Goal: Information Seeking & Learning: Compare options

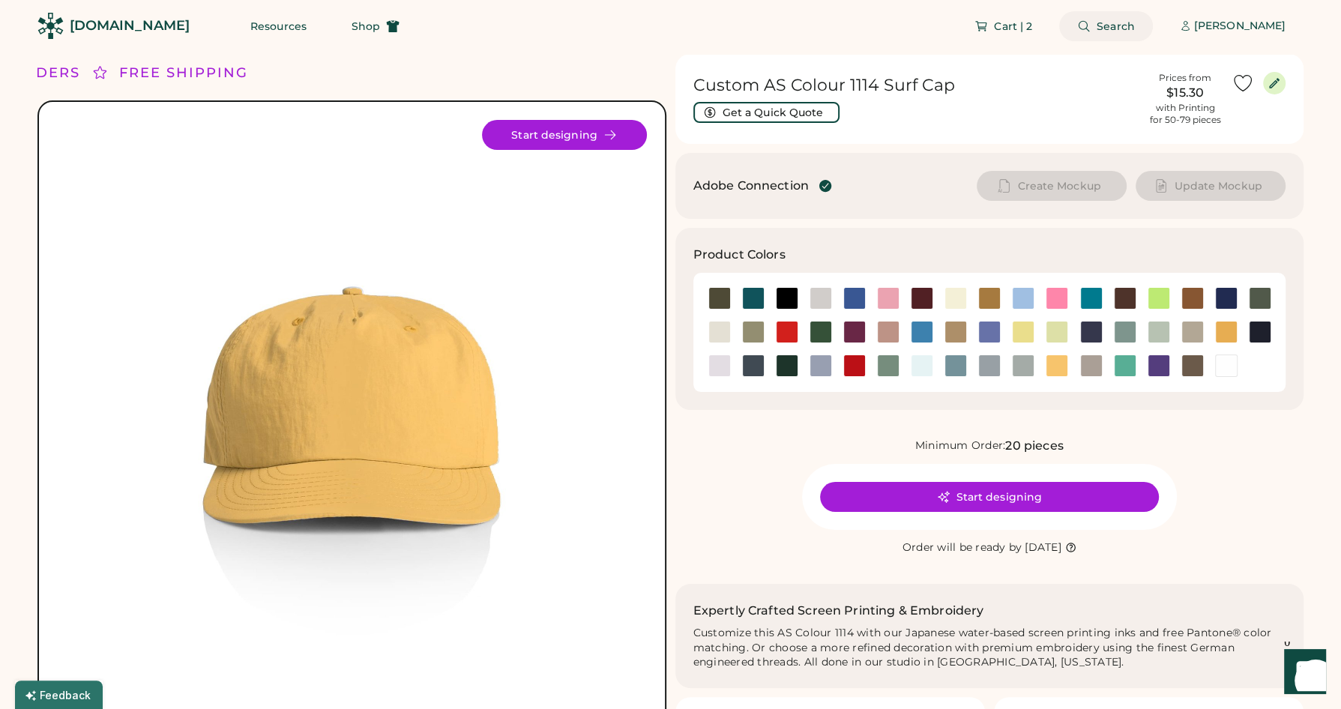
click at [1113, 25] on span "Search" at bounding box center [1116, 26] width 38 height 10
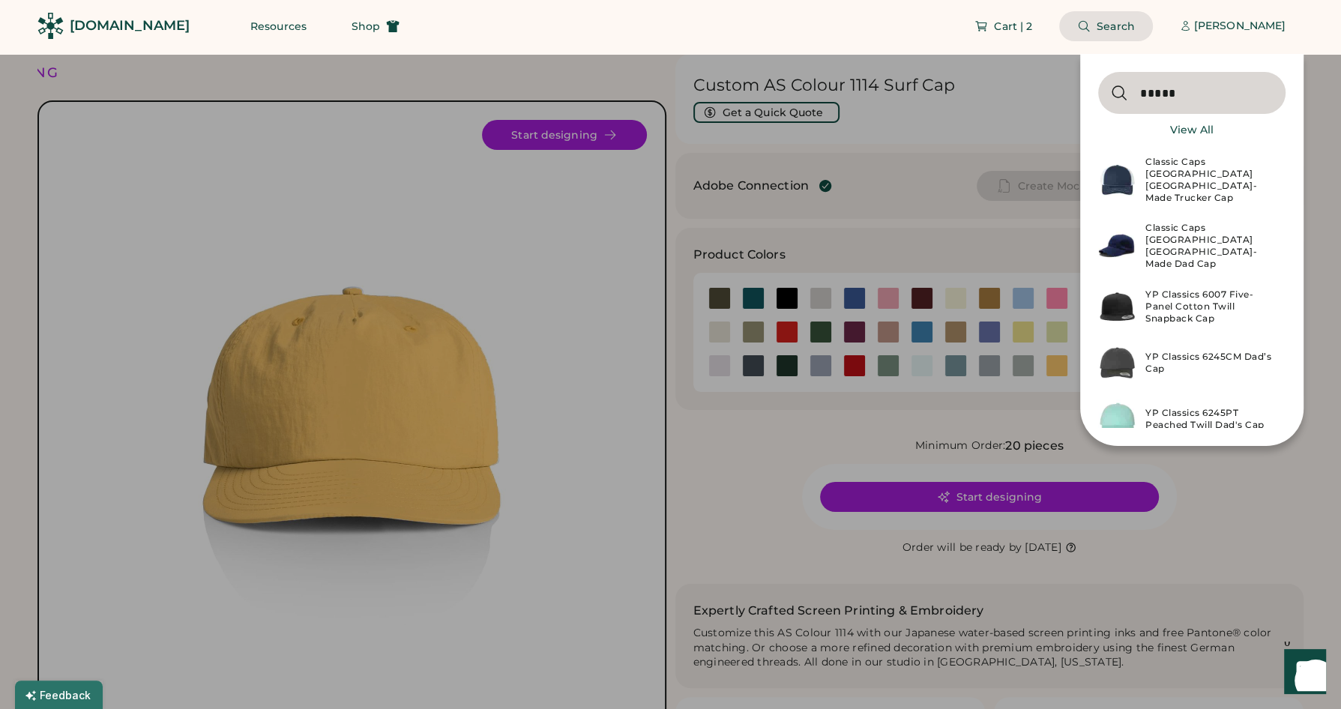
click at [1174, 91] on input "input" at bounding box center [1191, 93] width 187 height 42
type input "*****"
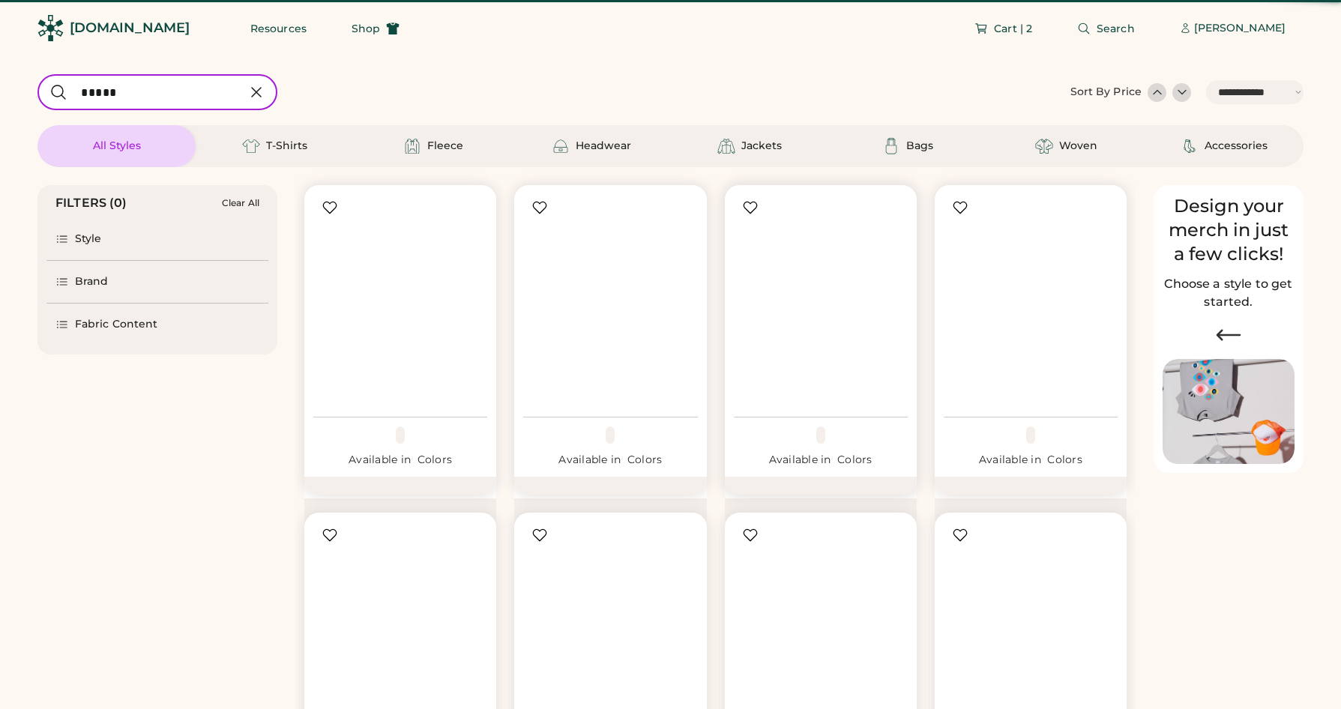
select select "*****"
select select "*"
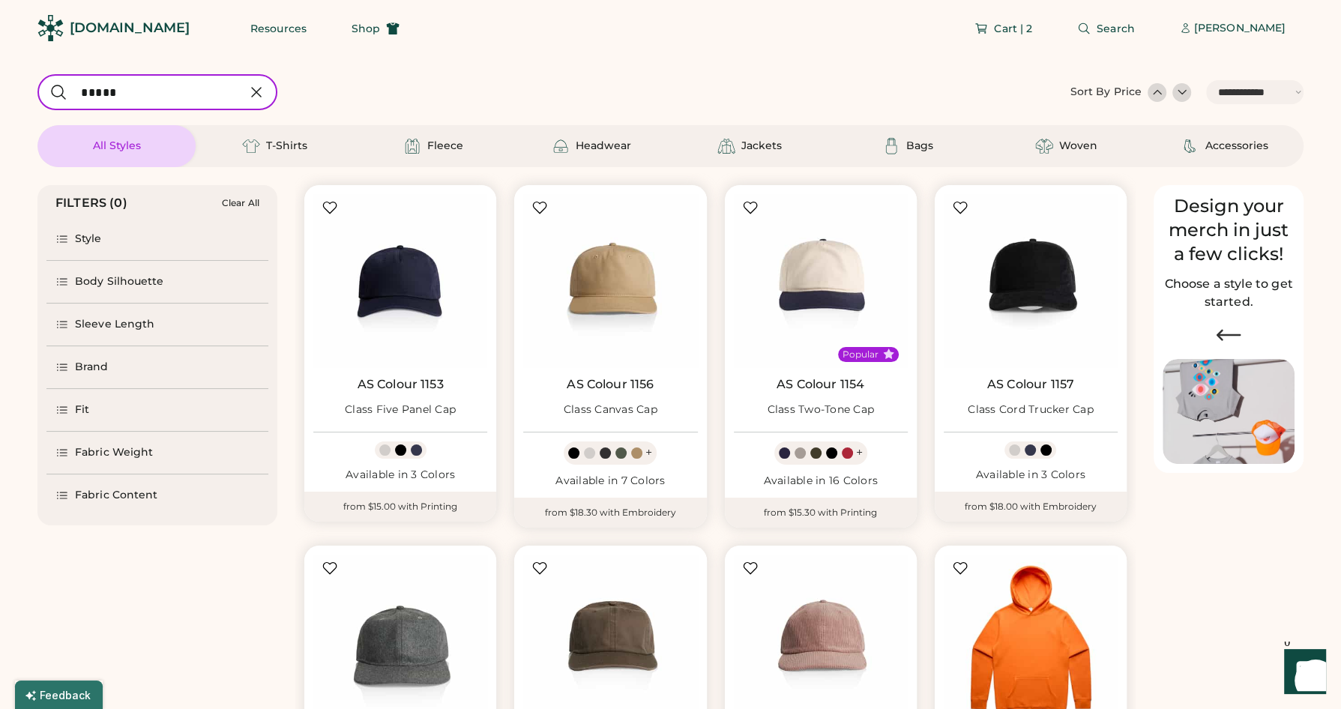
scroll to position [103, 0]
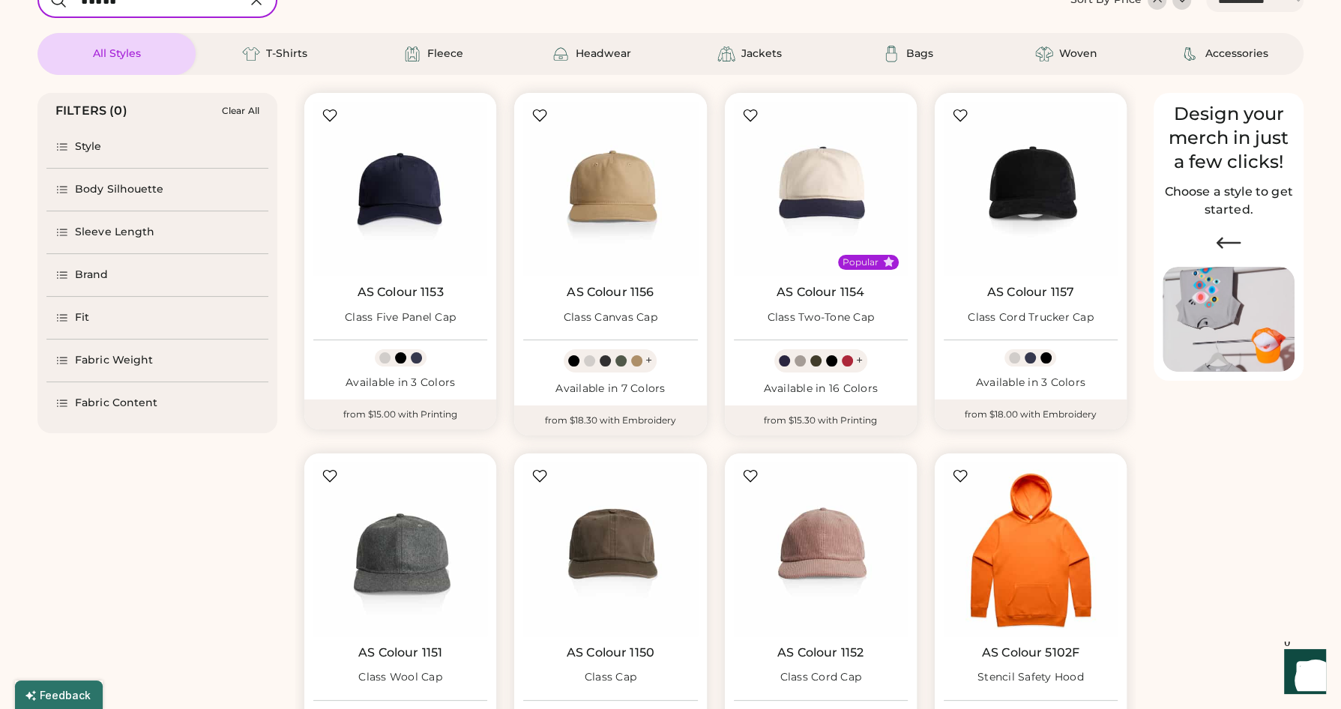
select select "*****"
select select "*"
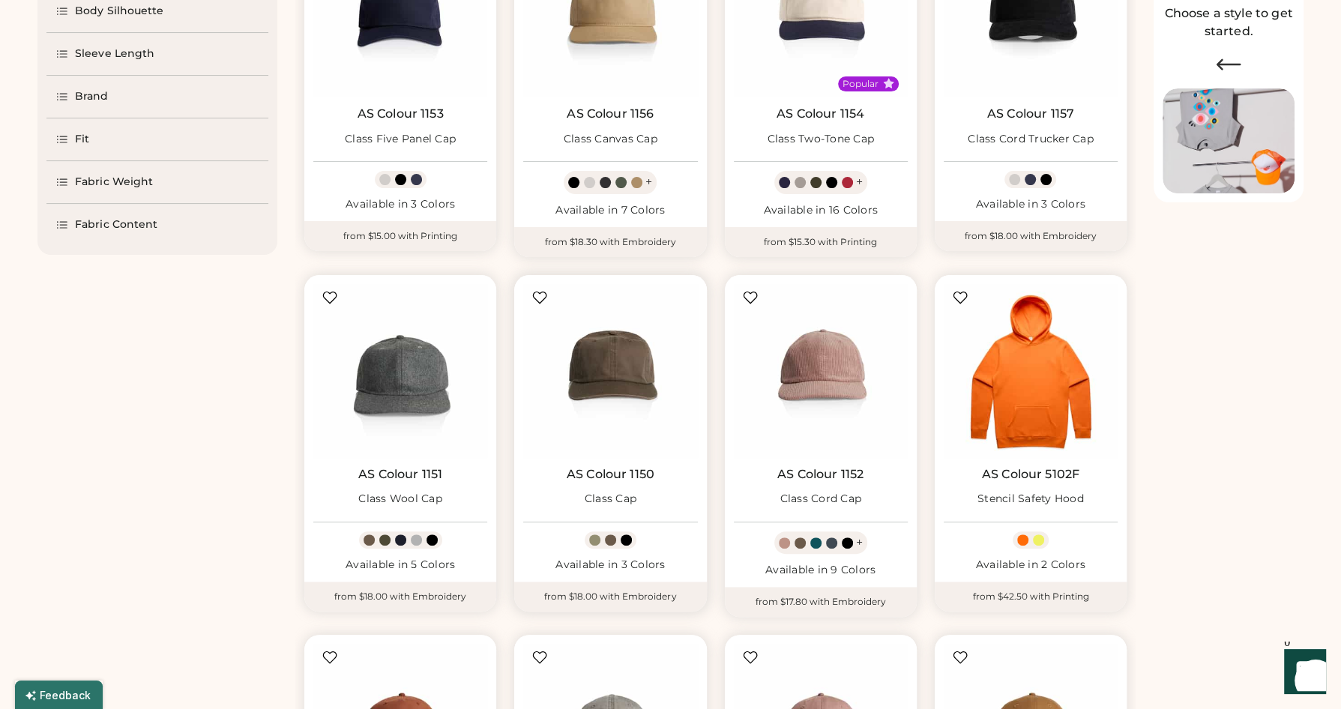
scroll to position [272, 0]
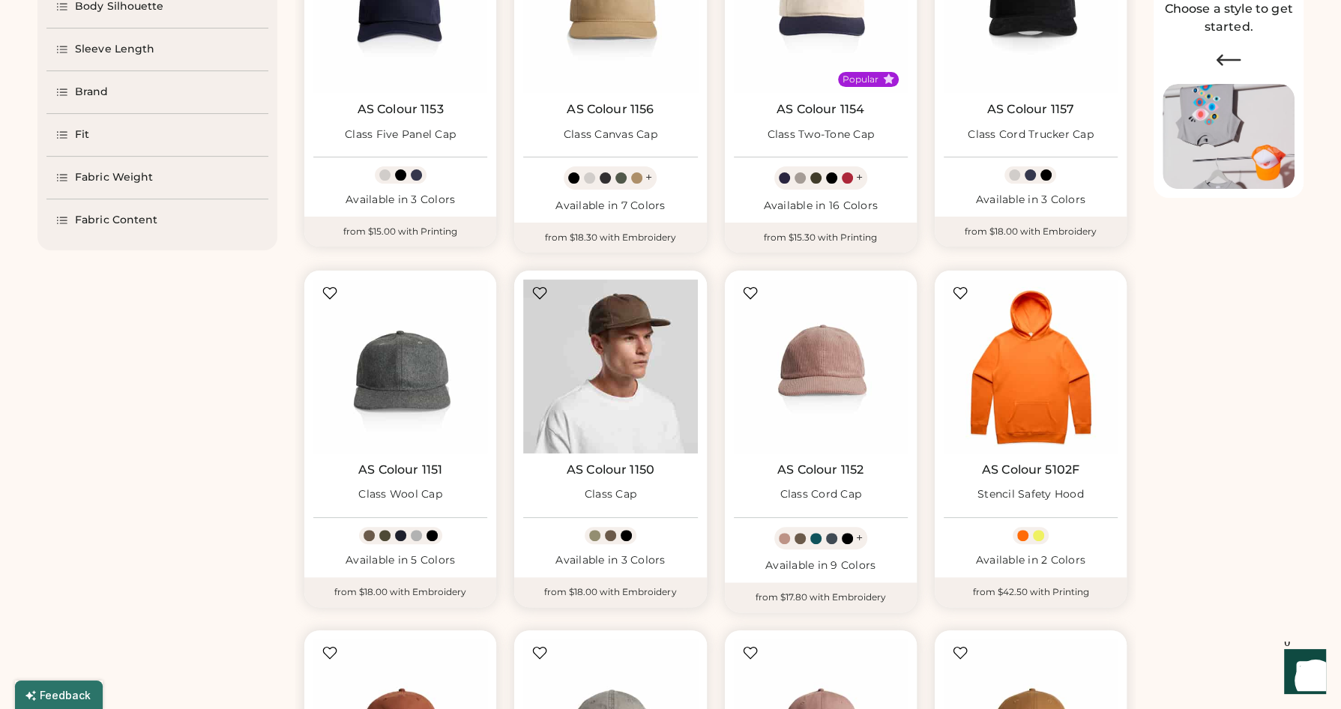
click at [594, 385] on img at bounding box center [610, 367] width 174 height 174
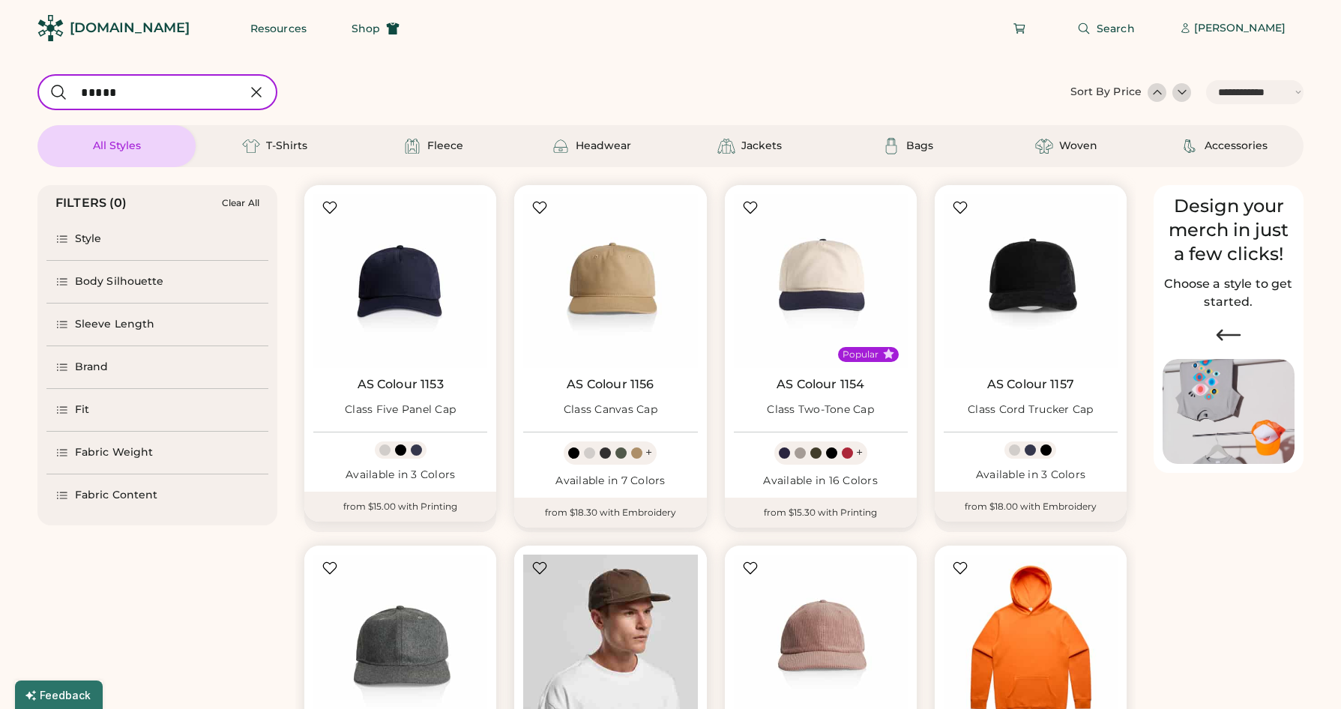
select select "*****"
select select "*"
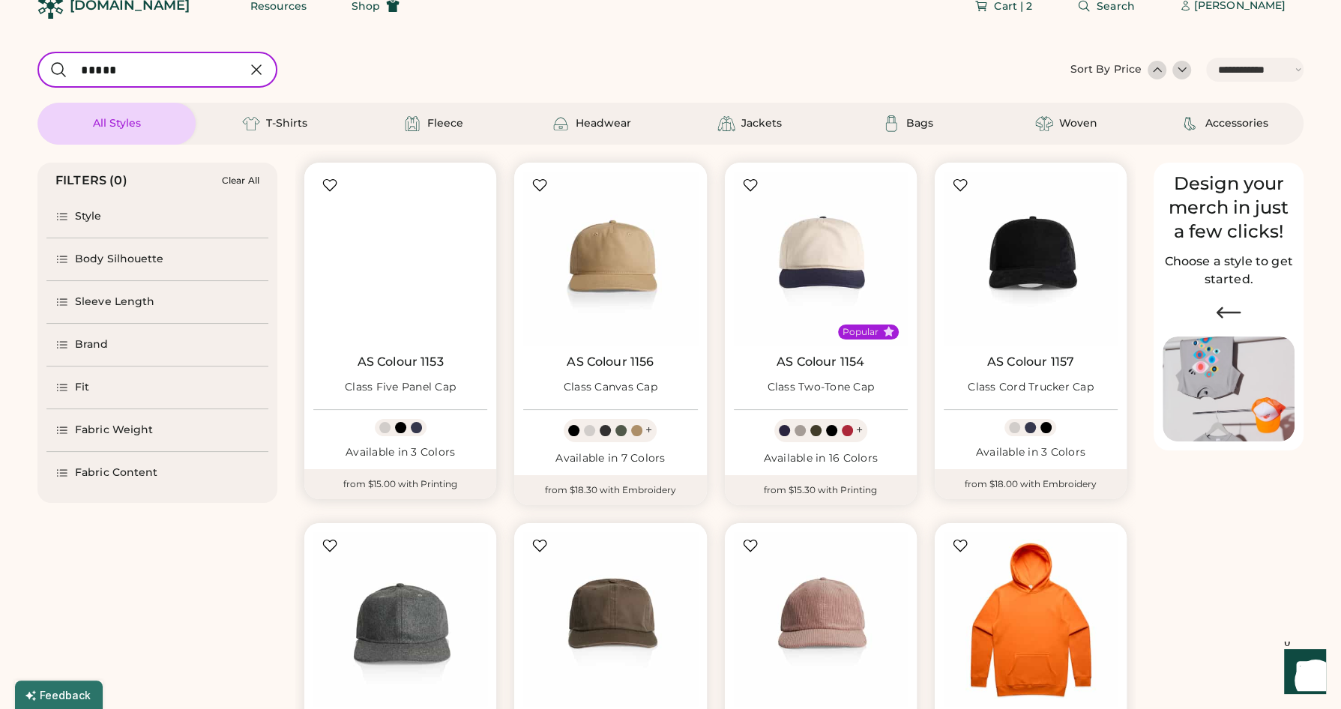
click at [409, 271] on img at bounding box center [400, 259] width 174 height 174
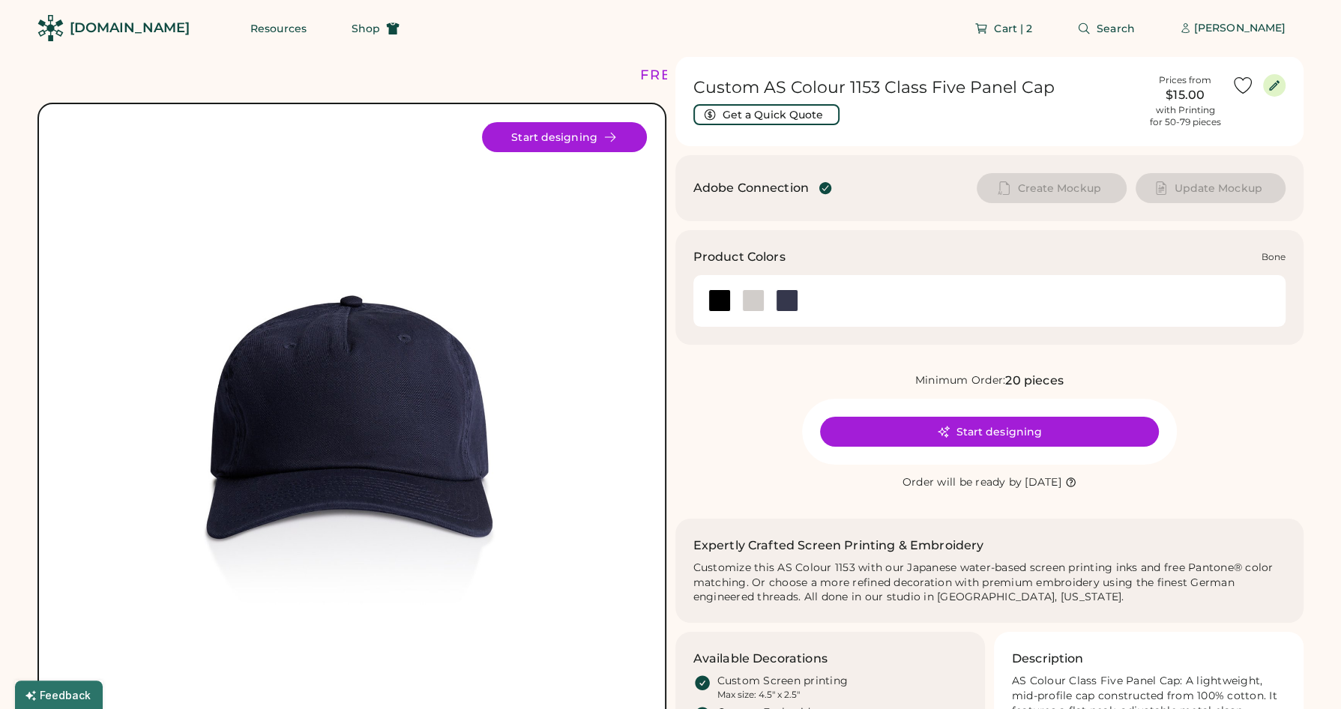
click at [746, 295] on div at bounding box center [753, 300] width 22 height 22
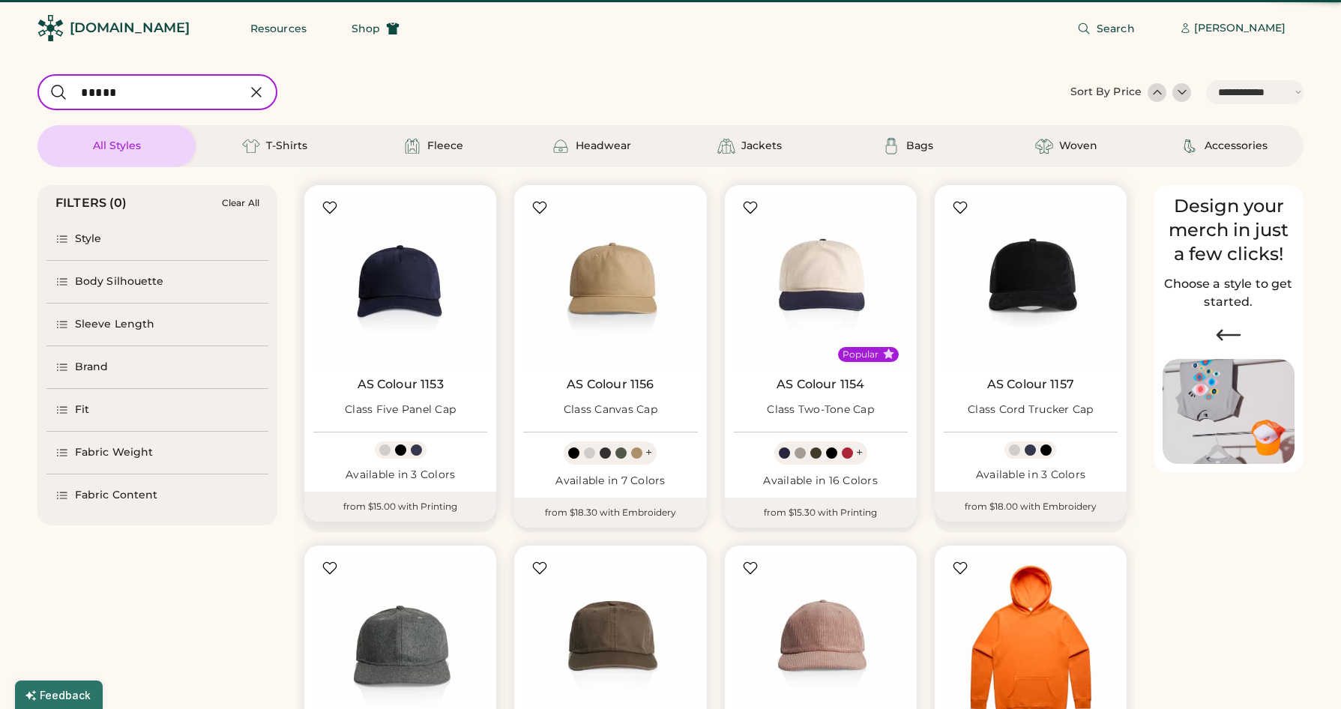
select select "*****"
select select "*"
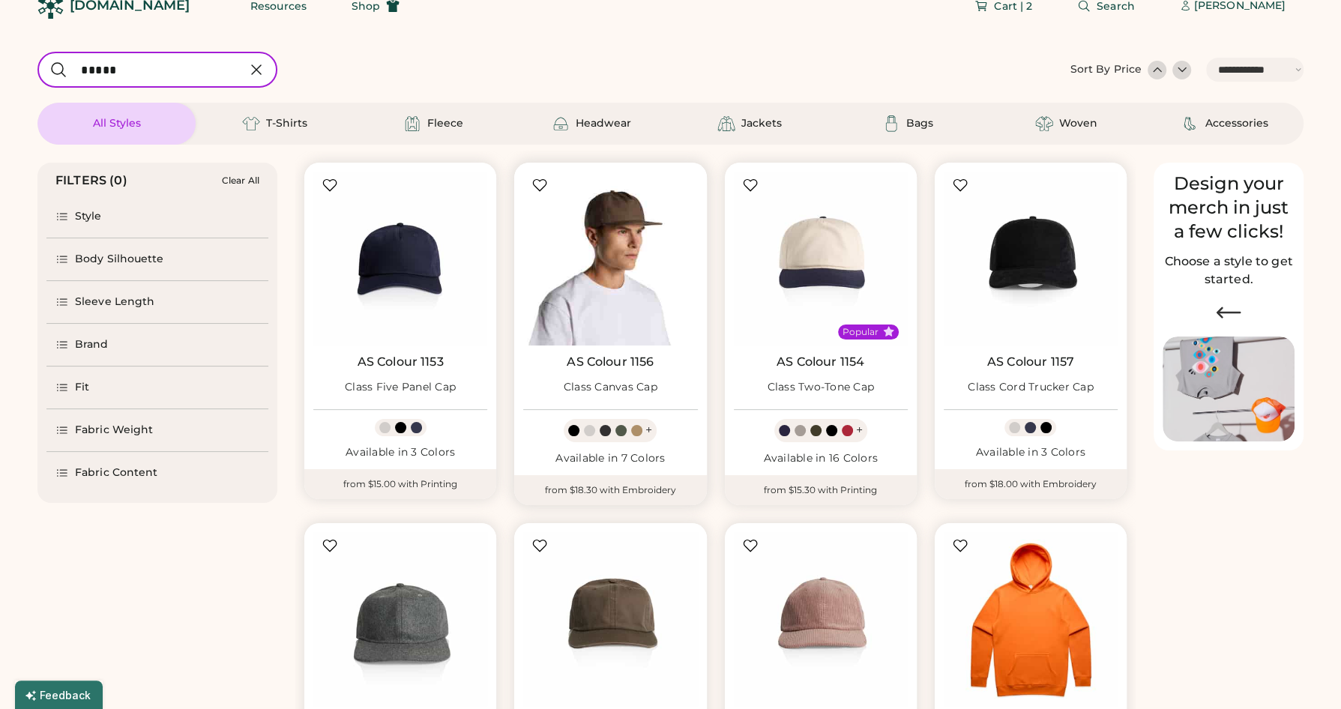
click at [622, 265] on img at bounding box center [610, 259] width 174 height 174
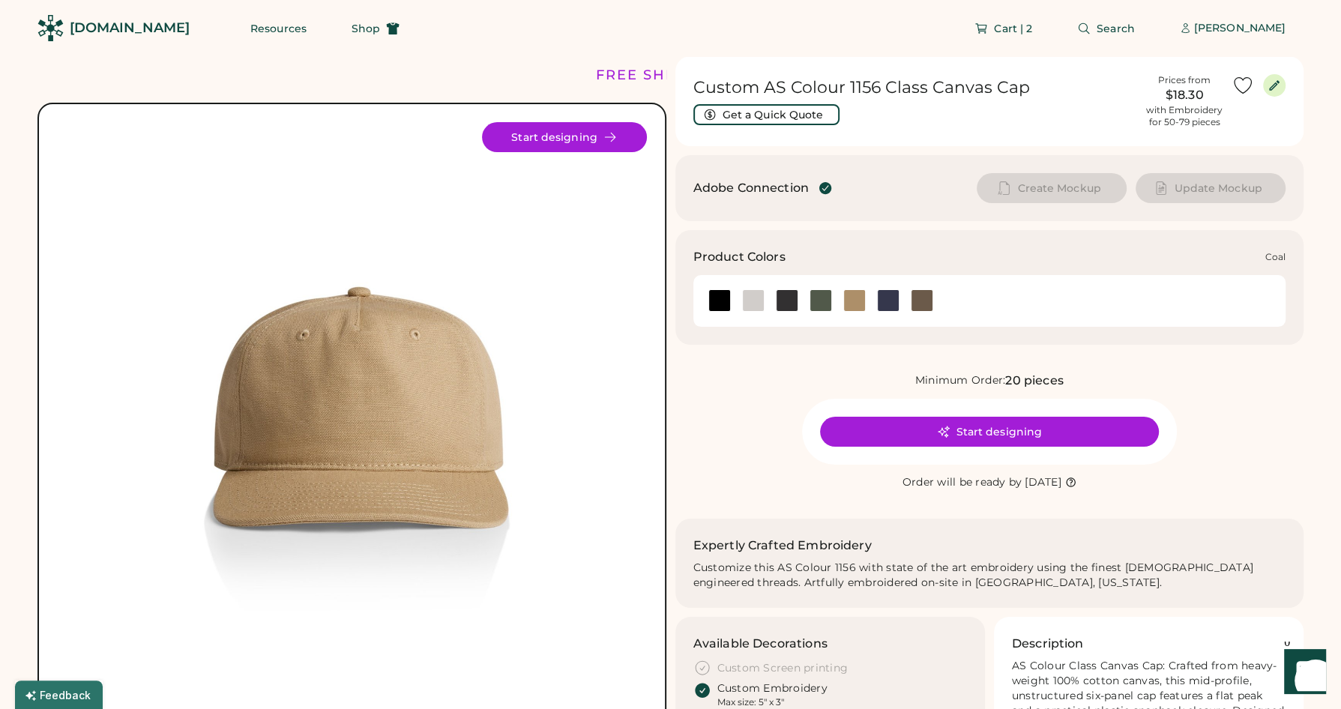
click at [781, 300] on div at bounding box center [787, 300] width 22 height 22
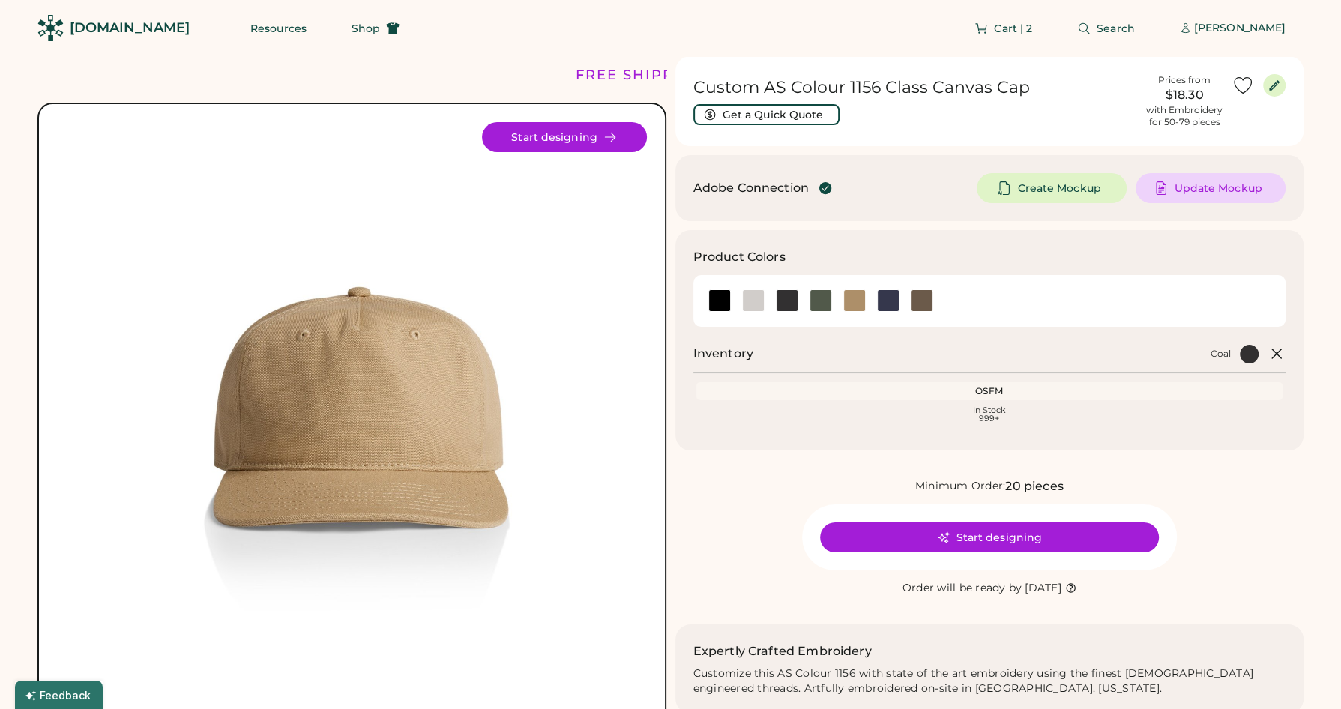
scroll to position [2, 0]
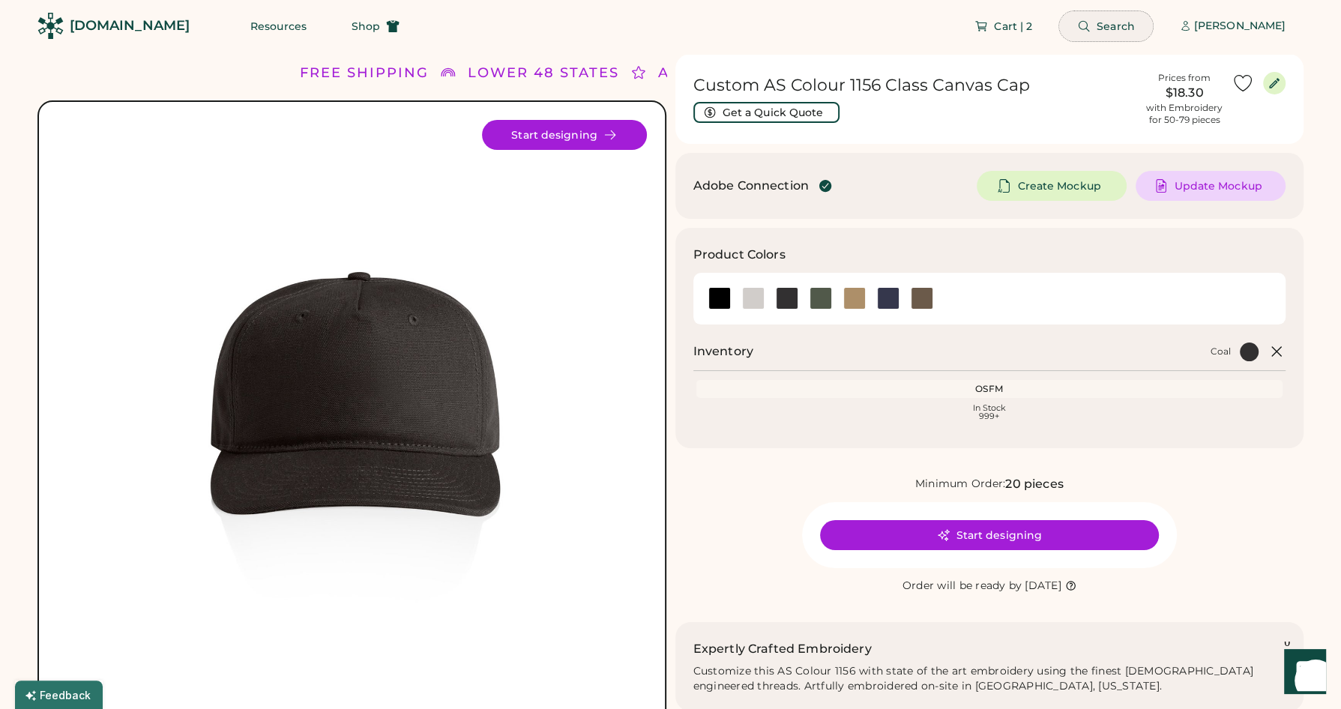
click at [1110, 21] on span "Search" at bounding box center [1116, 26] width 38 height 10
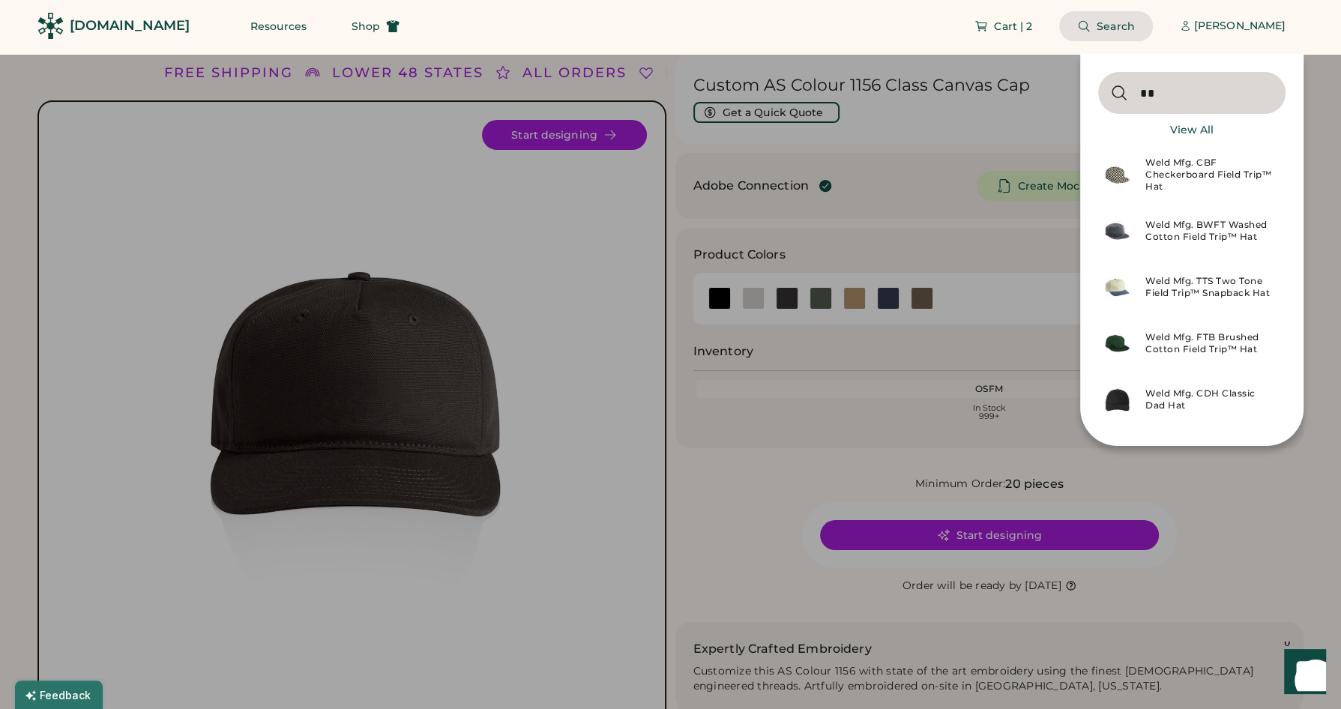
type input "**"
click at [1193, 344] on div "Weld Mfg. FTB Brushed Cotton Field Trip™ Hat" at bounding box center [1211, 343] width 131 height 24
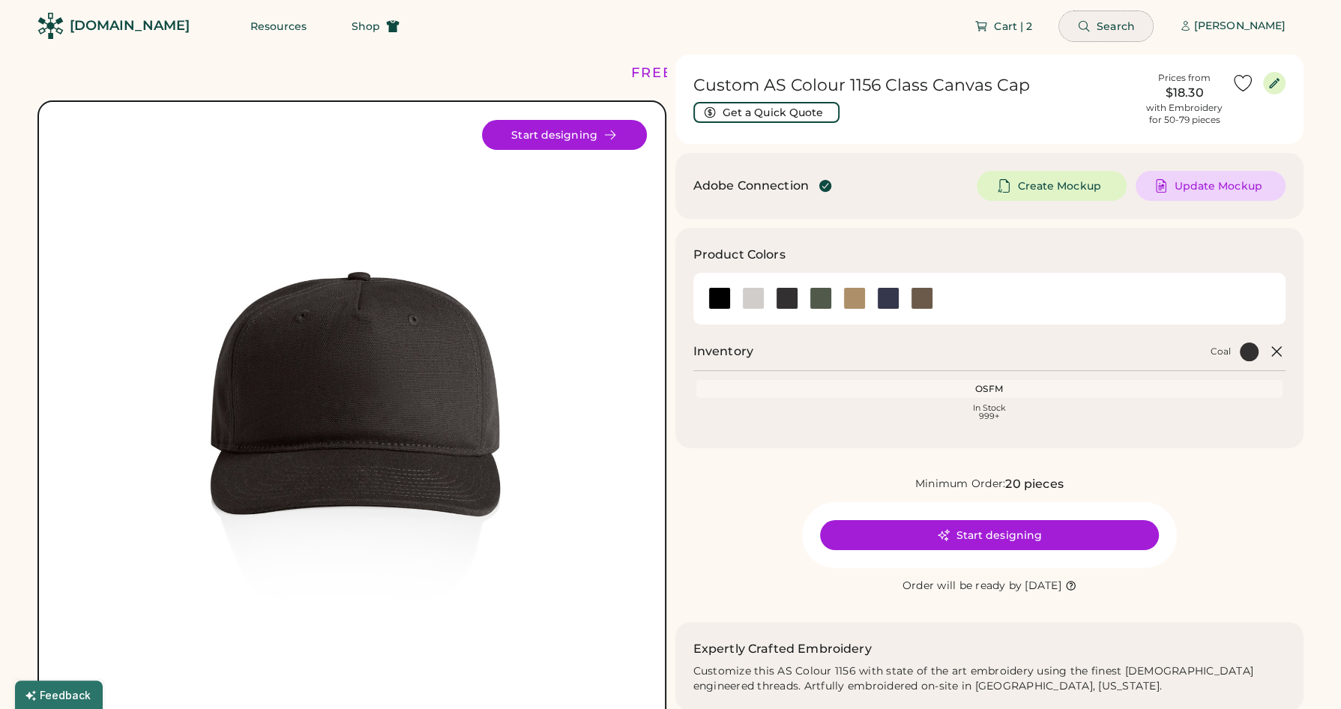
click at [1091, 33] on button "Search" at bounding box center [1106, 26] width 94 height 30
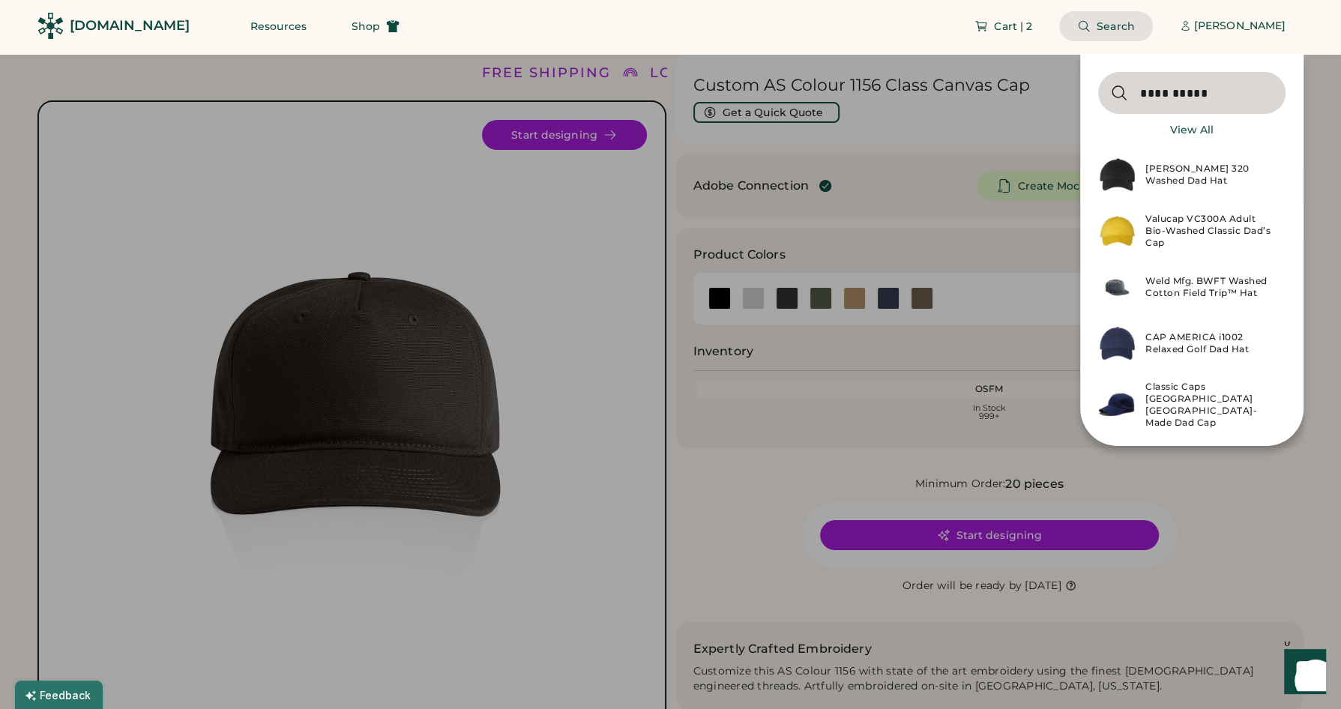
type input "**********"
click at [1178, 278] on div "Weld Mfg. BWFT Washed Cotton Field Trip™ Hat" at bounding box center [1211, 287] width 131 height 24
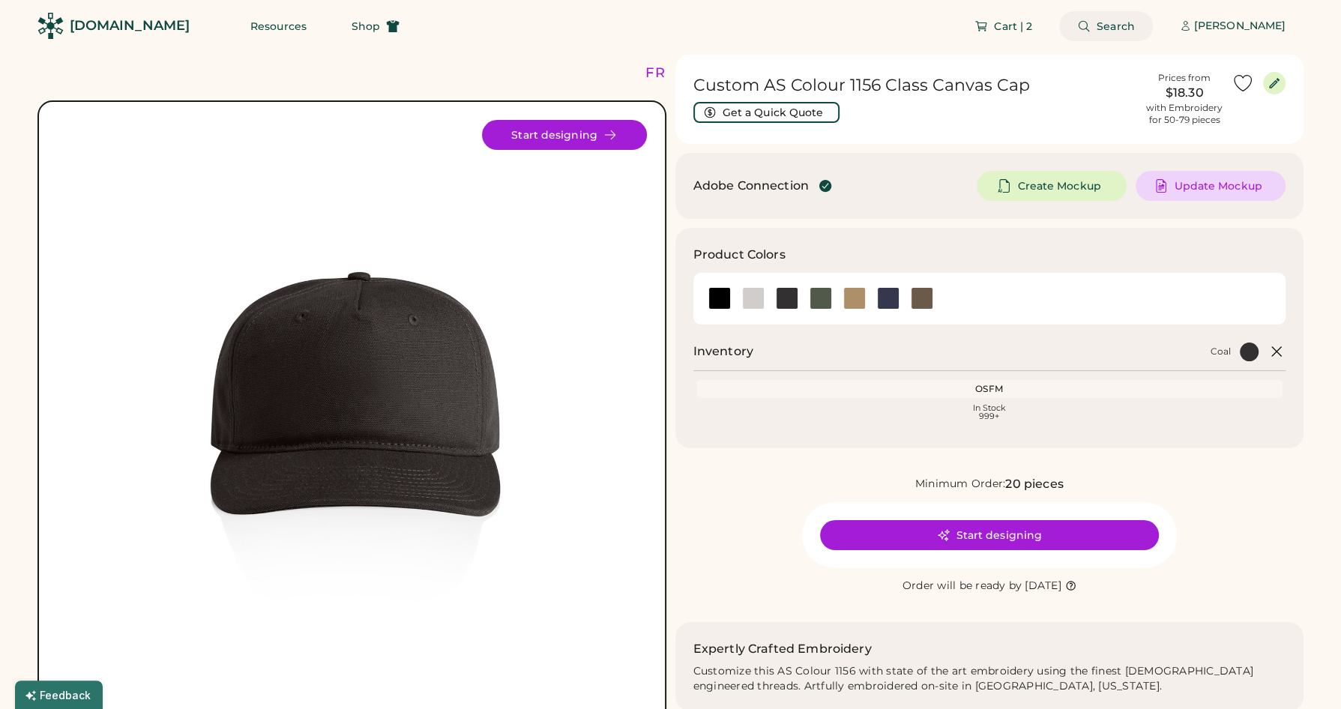
click at [1101, 25] on span "Search" at bounding box center [1116, 26] width 38 height 10
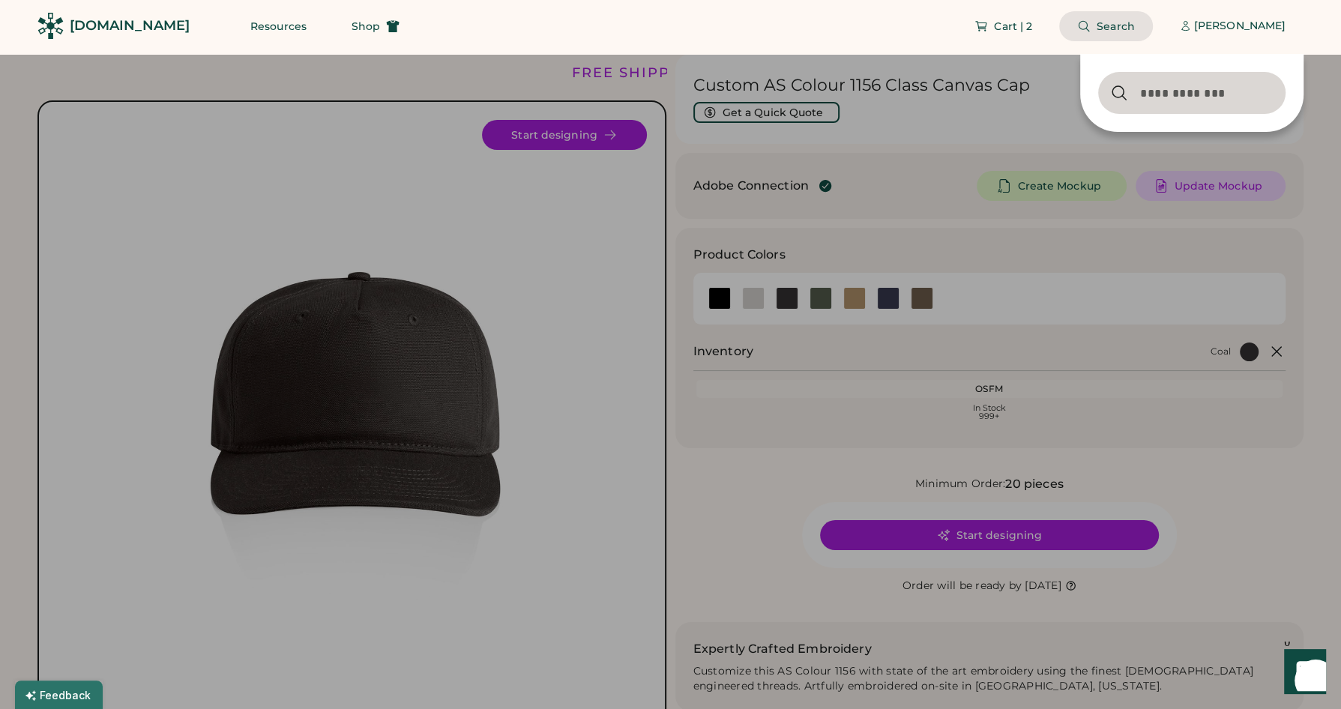
click at [889, 163] on div at bounding box center [670, 354] width 1341 height 709
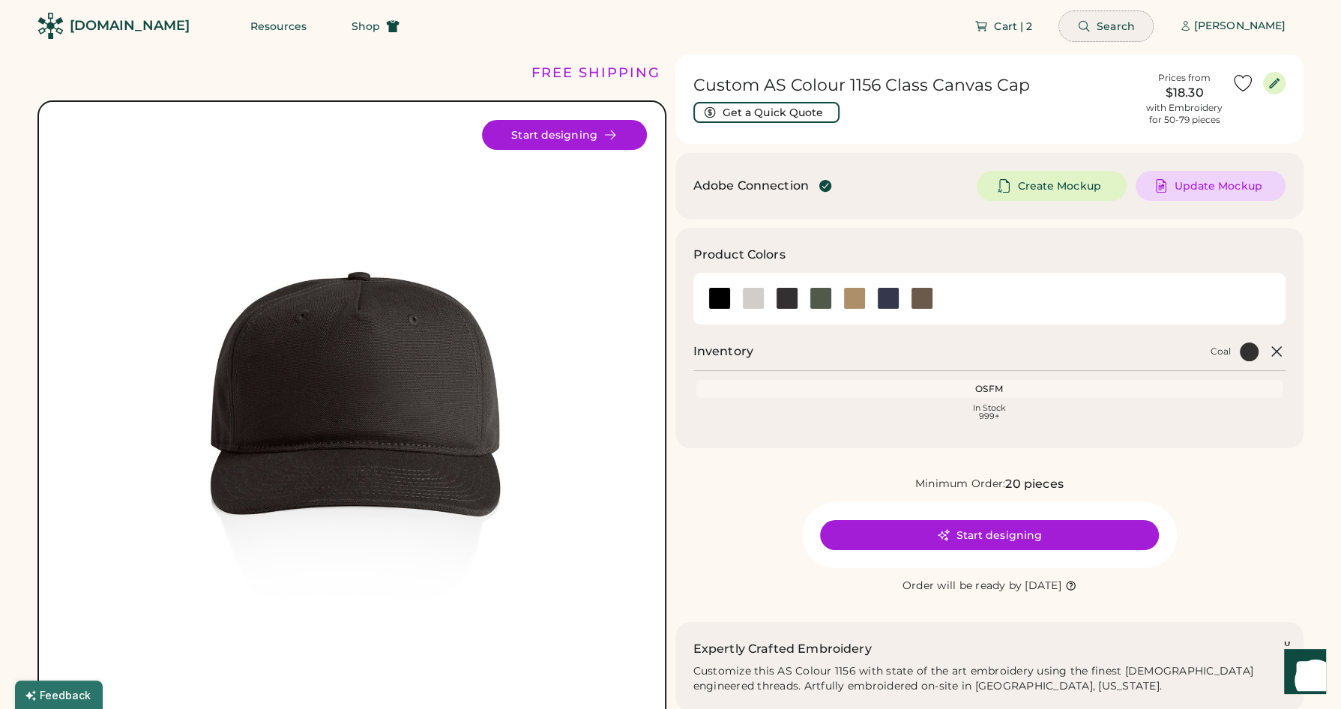
drag, startPoint x: 1108, startPoint y: 21, endPoint x: 1105, endPoint y: 37, distance: 16.8
click at [1108, 21] on span "Search" at bounding box center [1116, 26] width 38 height 10
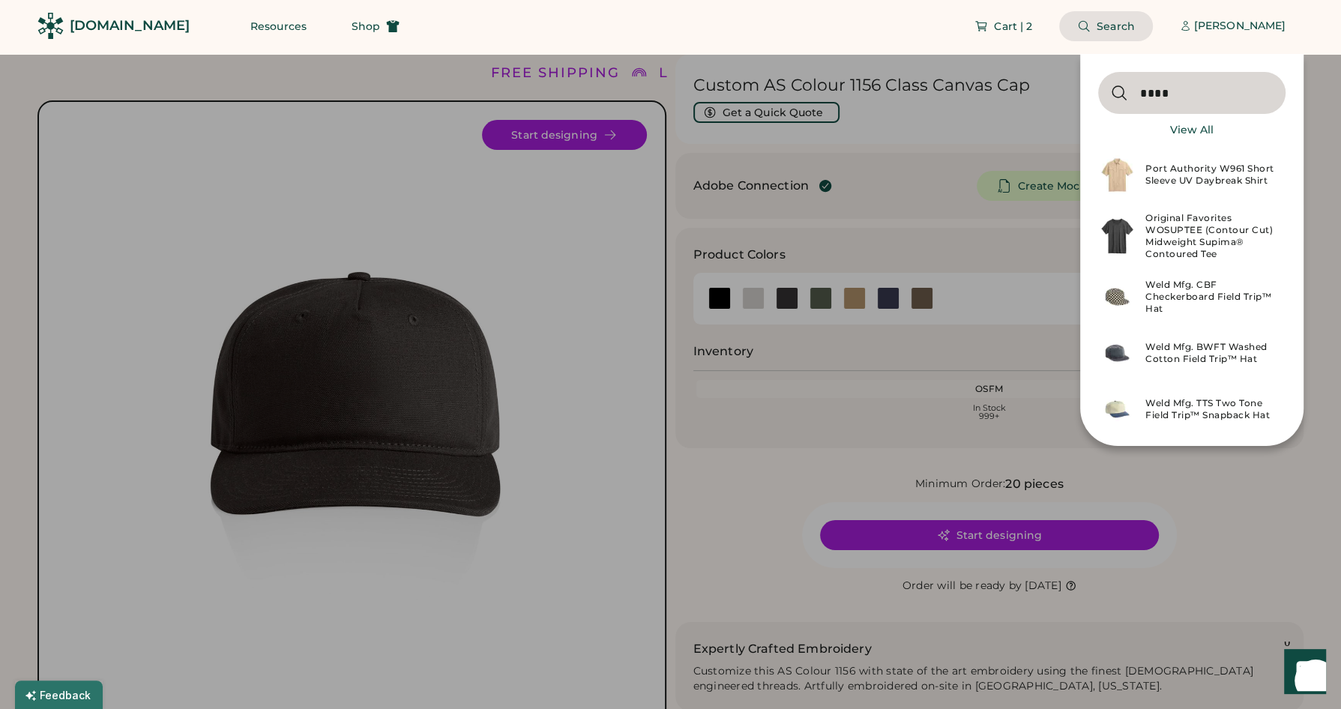
type input "****"
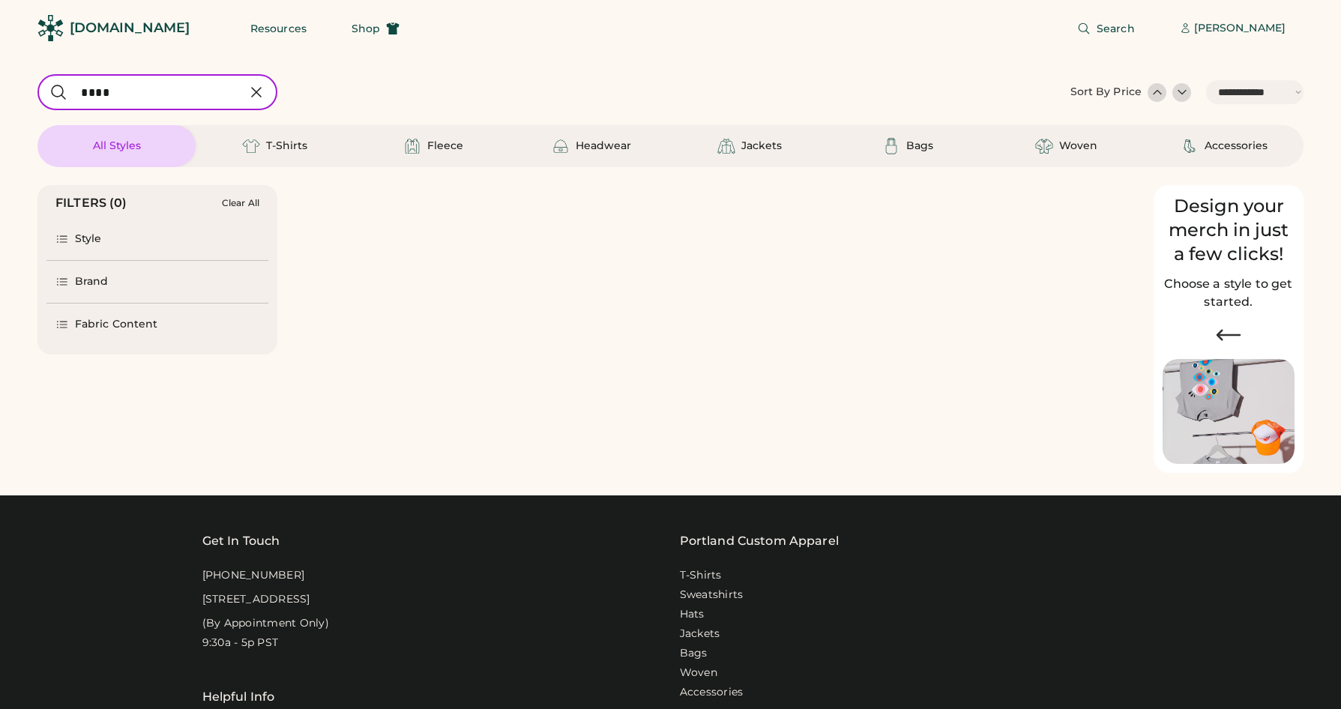
select select "*****"
select select "*"
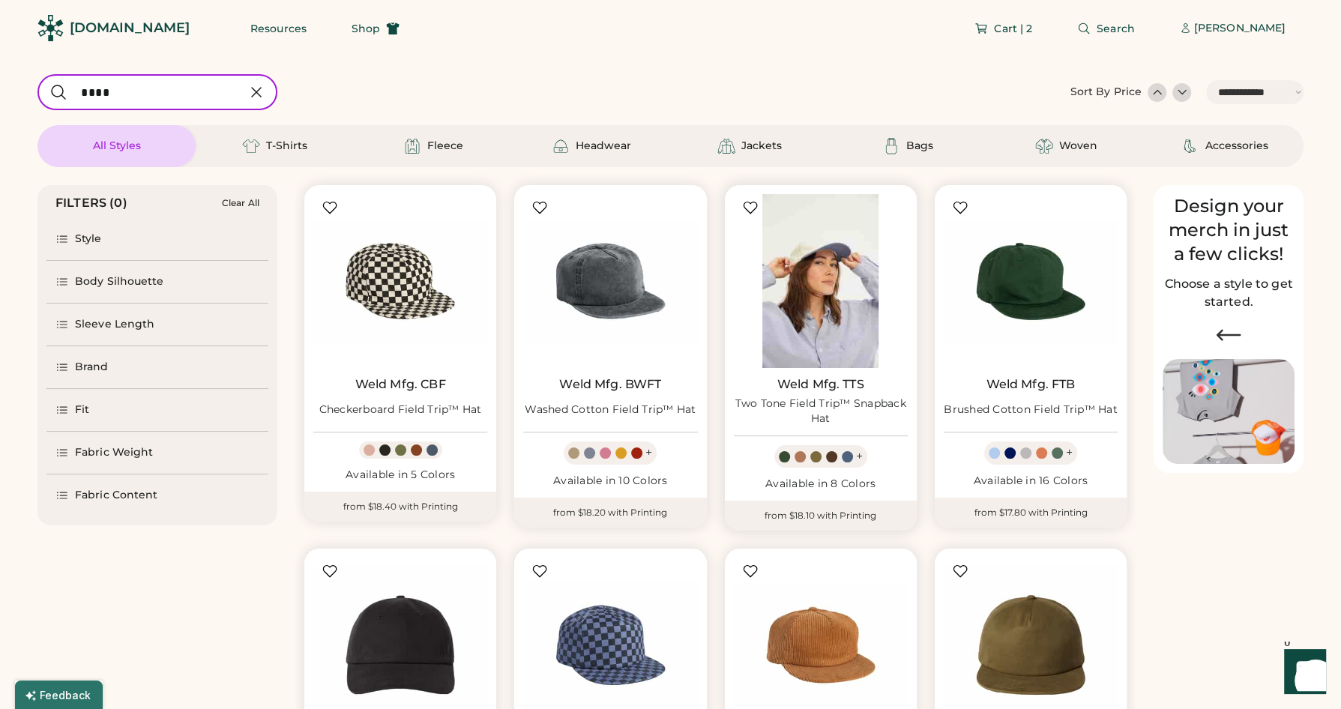
scroll to position [16, 0]
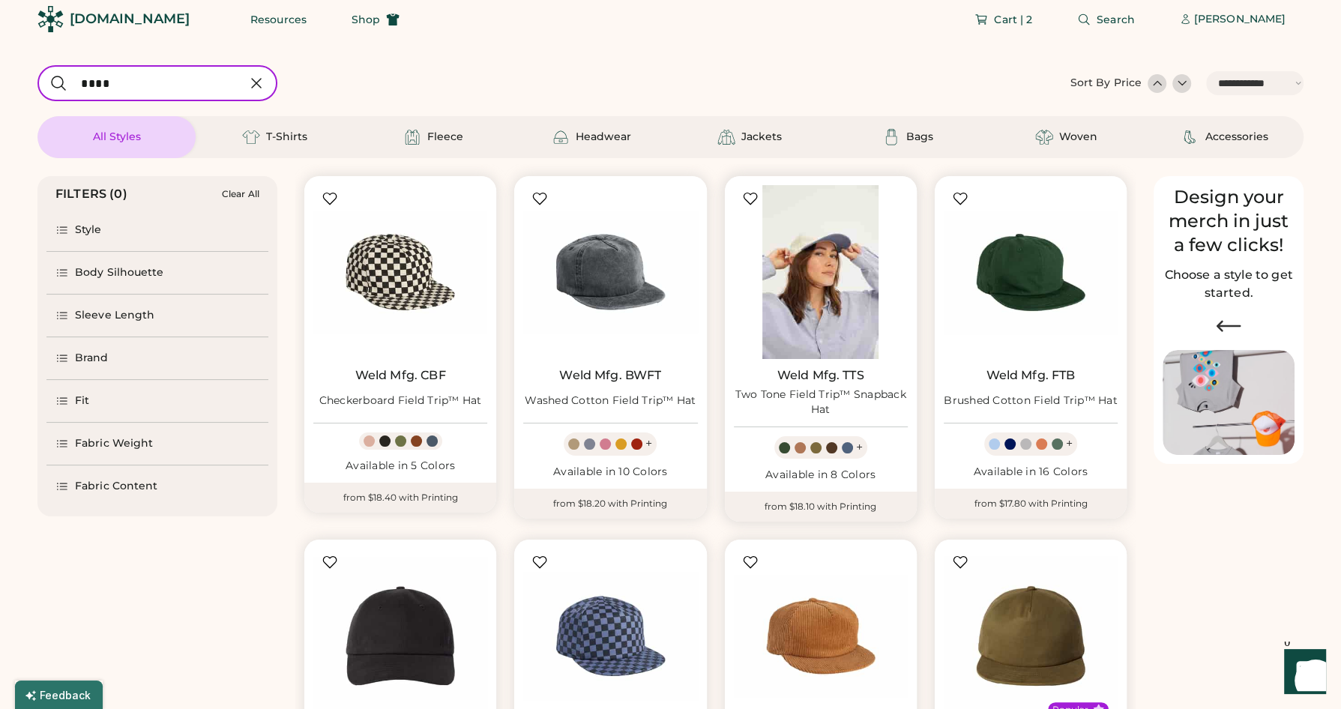
select select "*****"
select select "*"
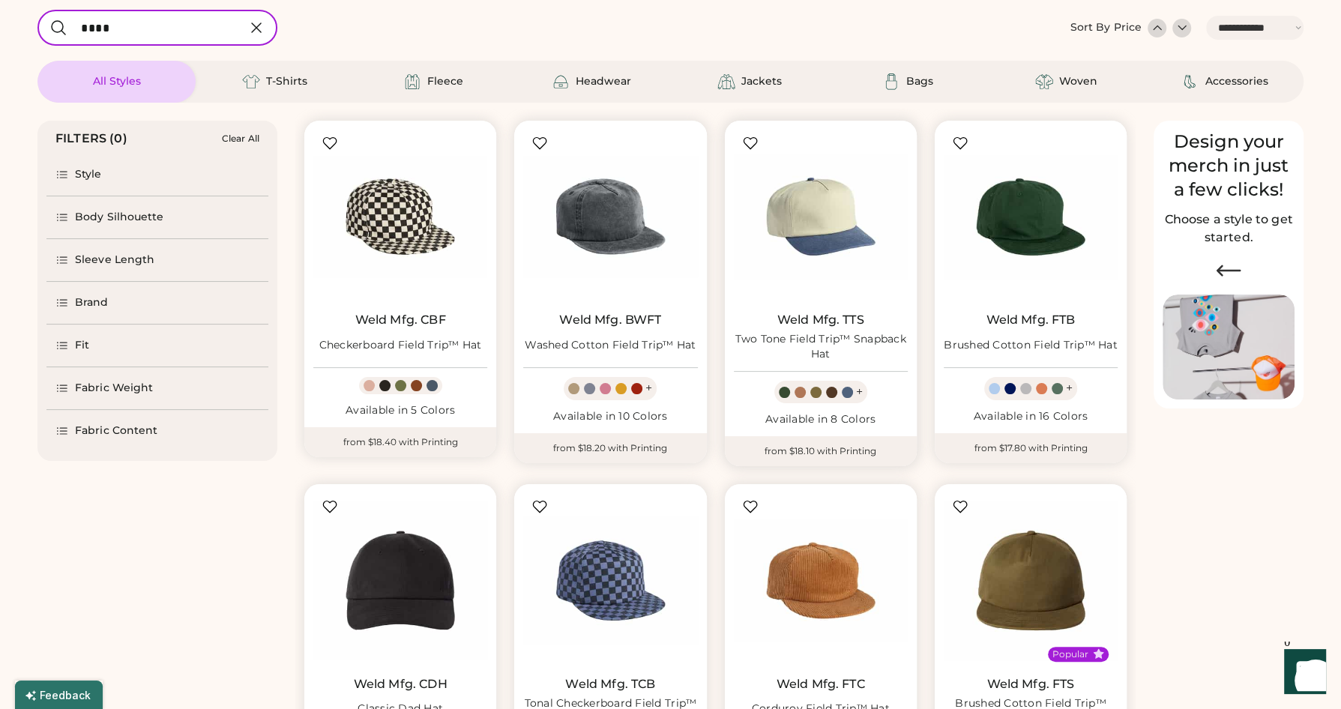
scroll to position [103, 0]
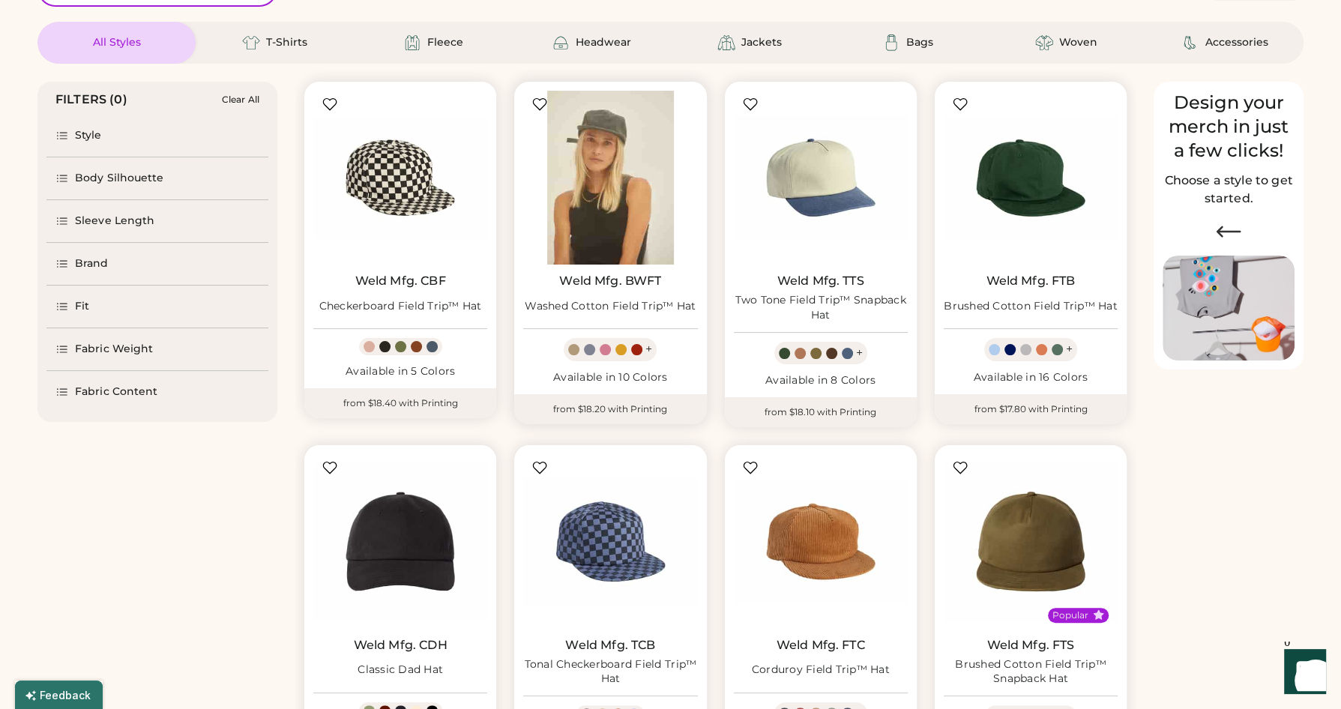
click at [613, 217] on img at bounding box center [610, 178] width 174 height 174
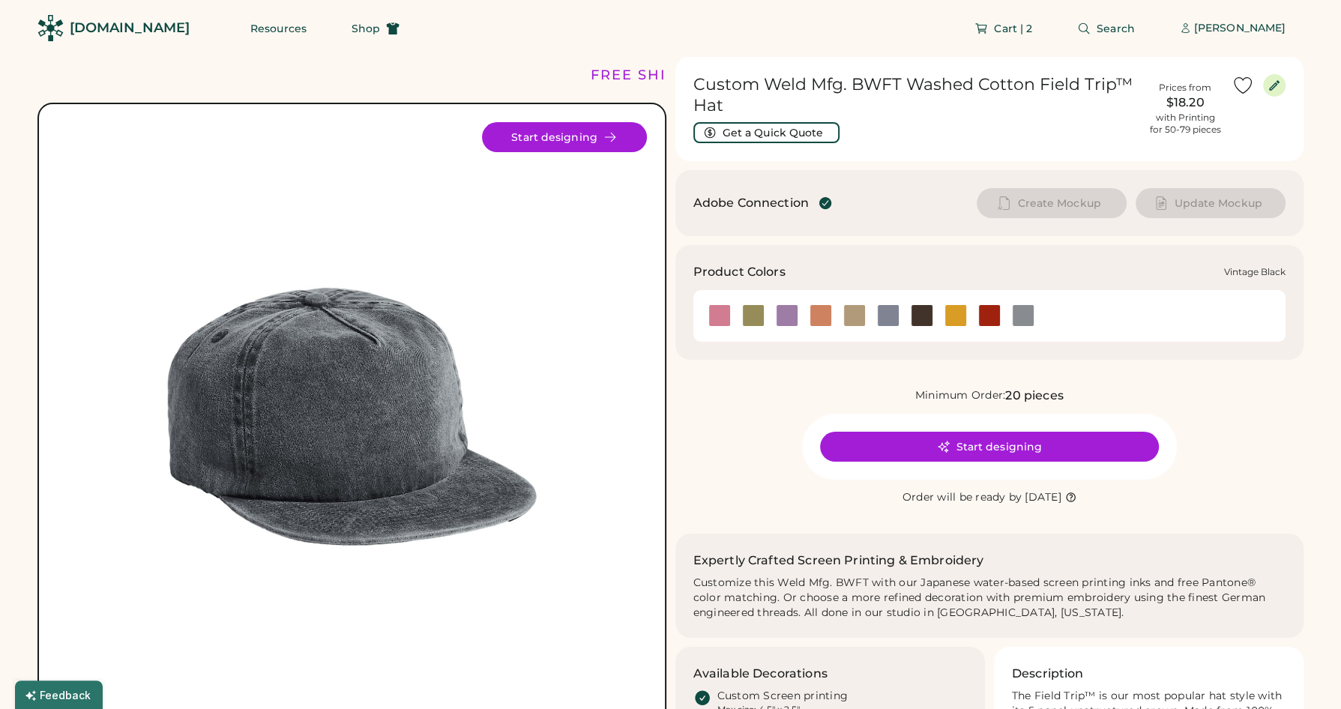
click at [1026, 319] on div at bounding box center [1023, 315] width 22 height 22
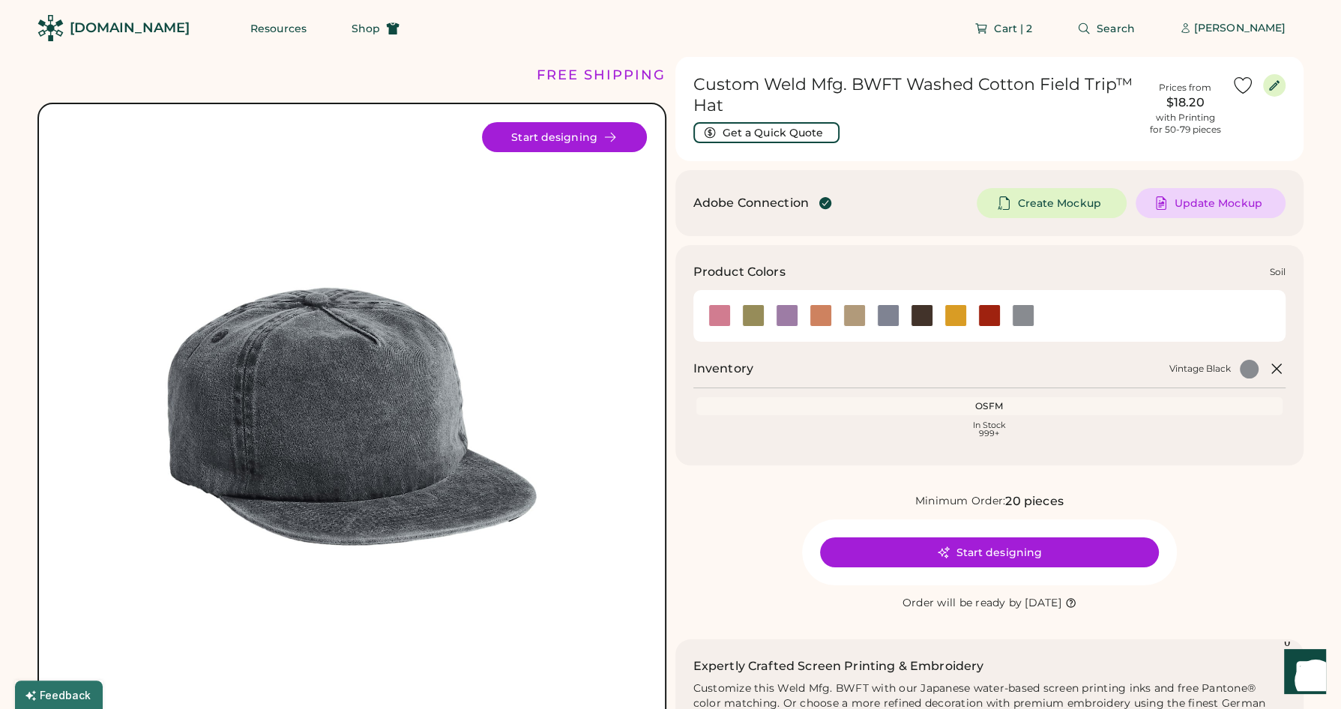
click at [921, 316] on div at bounding box center [922, 315] width 22 height 22
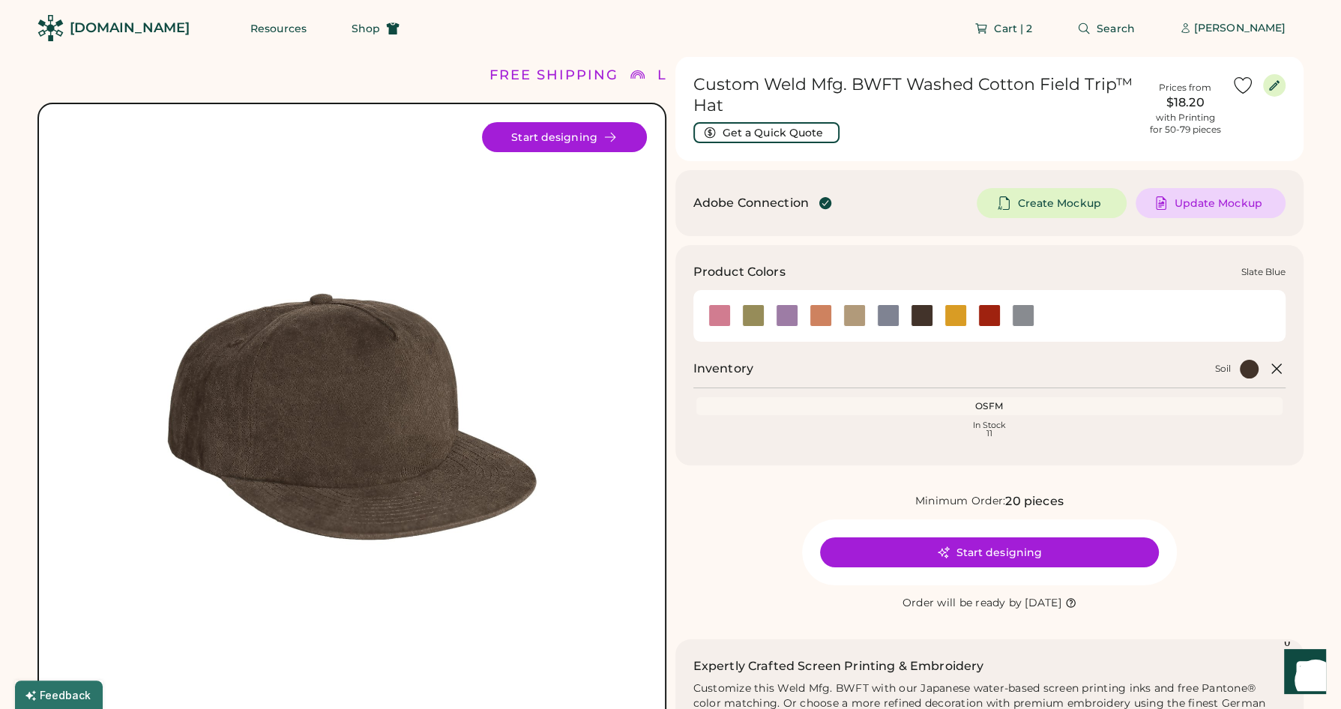
click at [885, 315] on div at bounding box center [888, 315] width 22 height 22
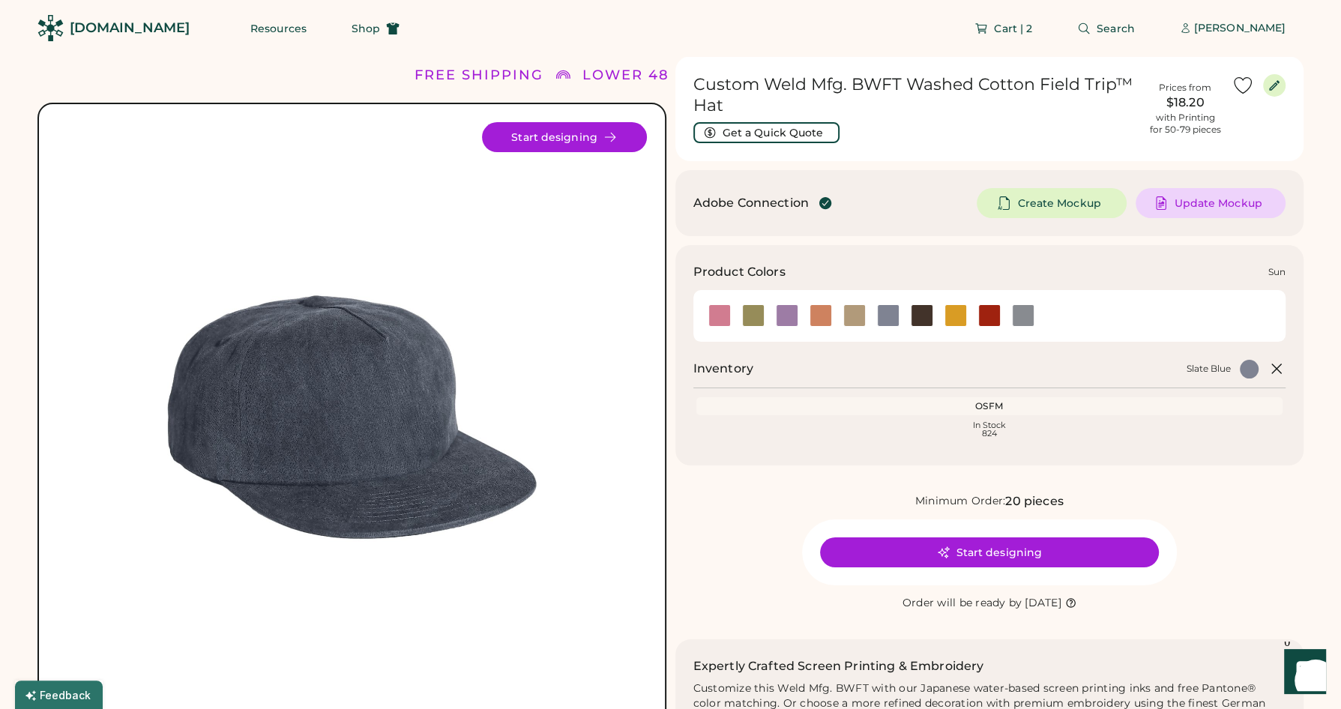
click at [949, 318] on div at bounding box center [956, 315] width 22 height 22
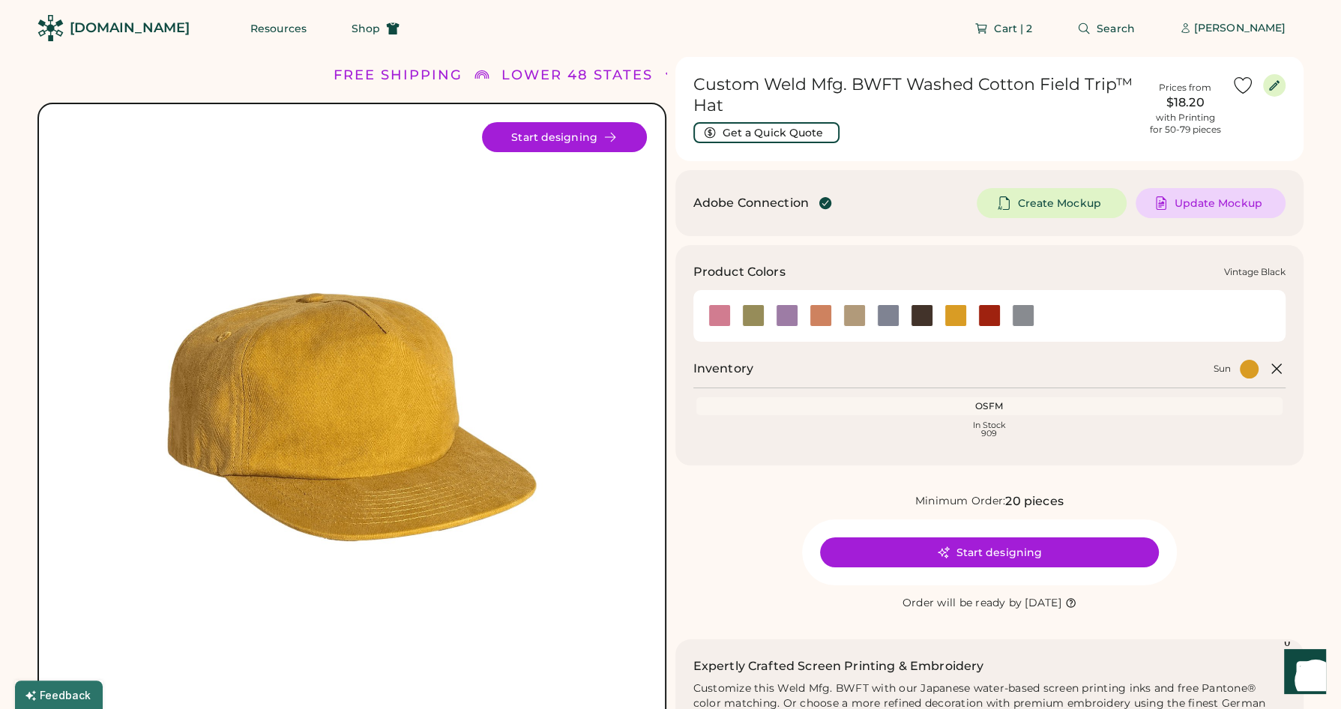
click at [1015, 312] on div at bounding box center [1023, 315] width 22 height 22
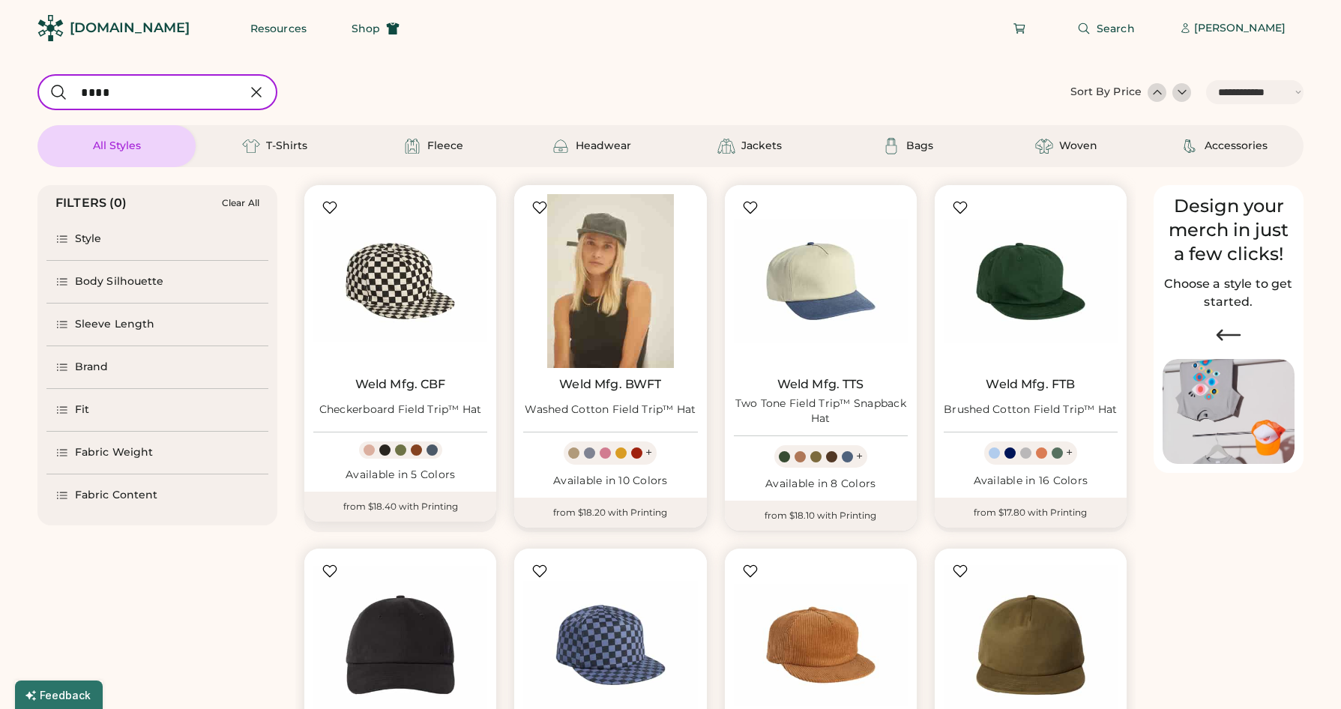
select select "*****"
select select "*"
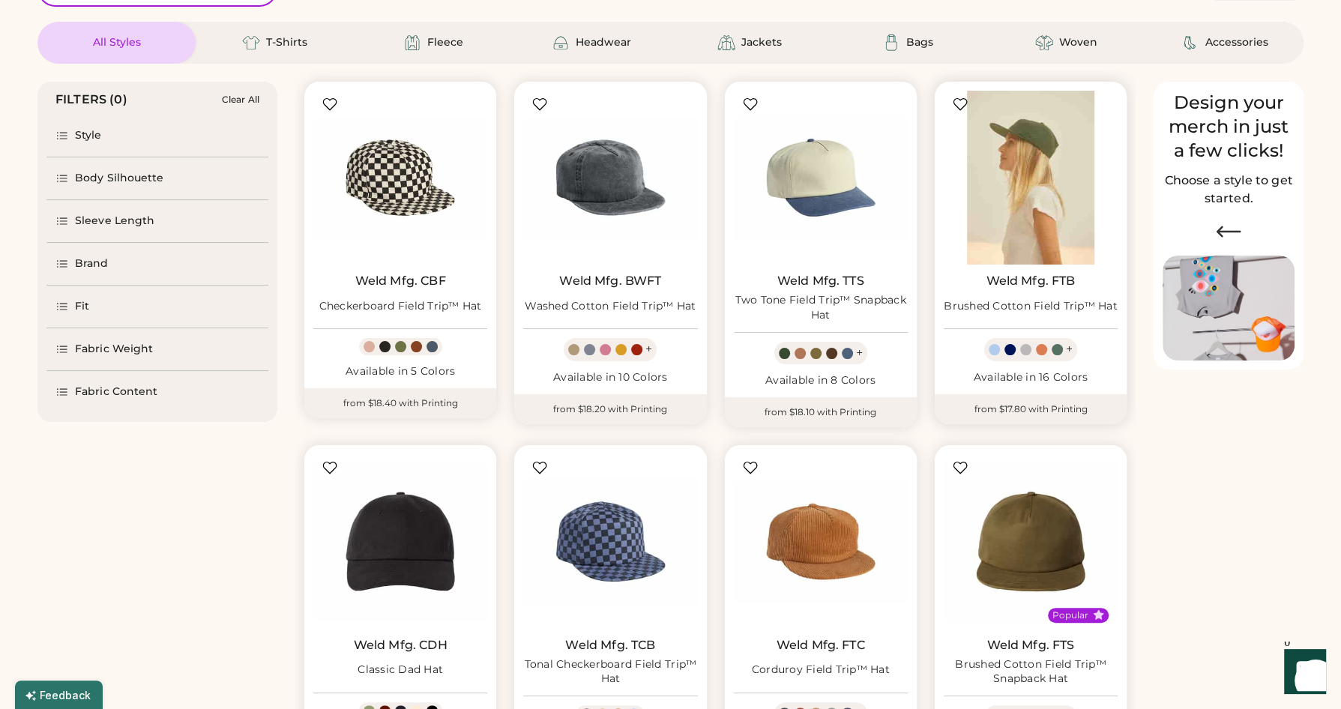
click at [1002, 188] on img at bounding box center [1031, 178] width 174 height 174
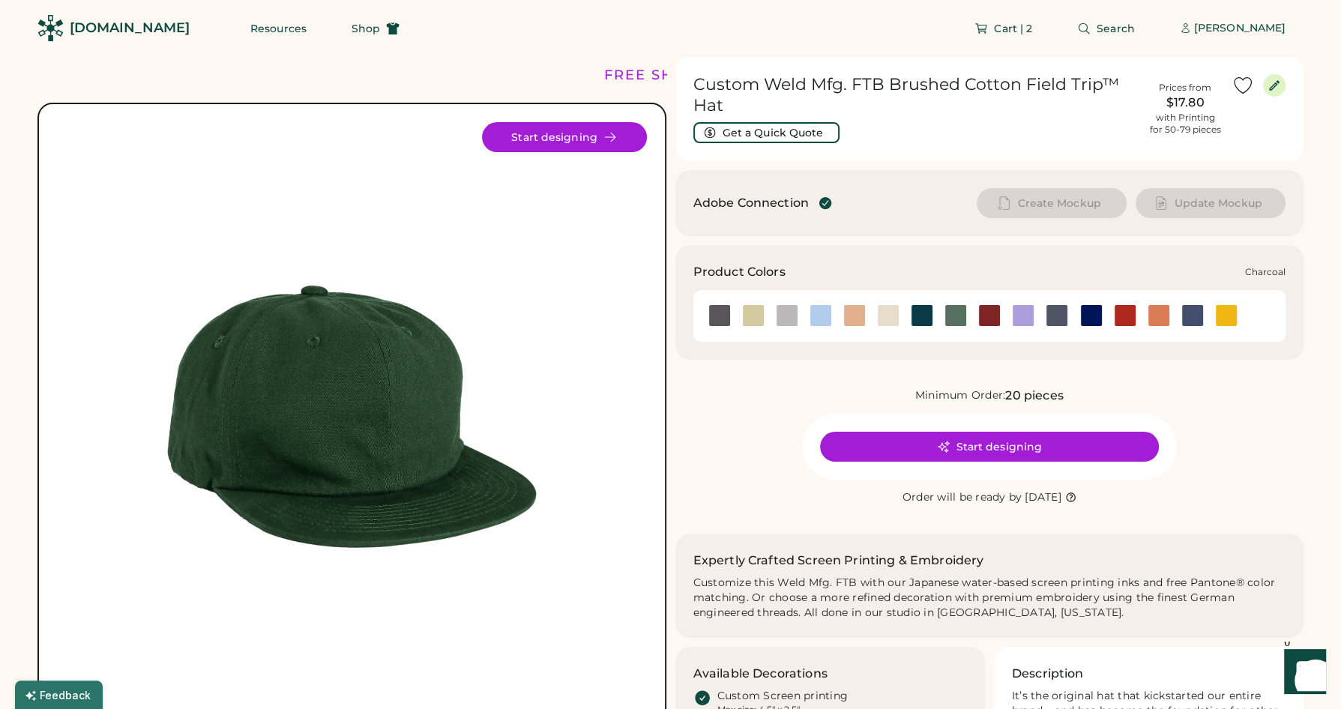
click at [779, 313] on div at bounding box center [787, 315] width 22 height 22
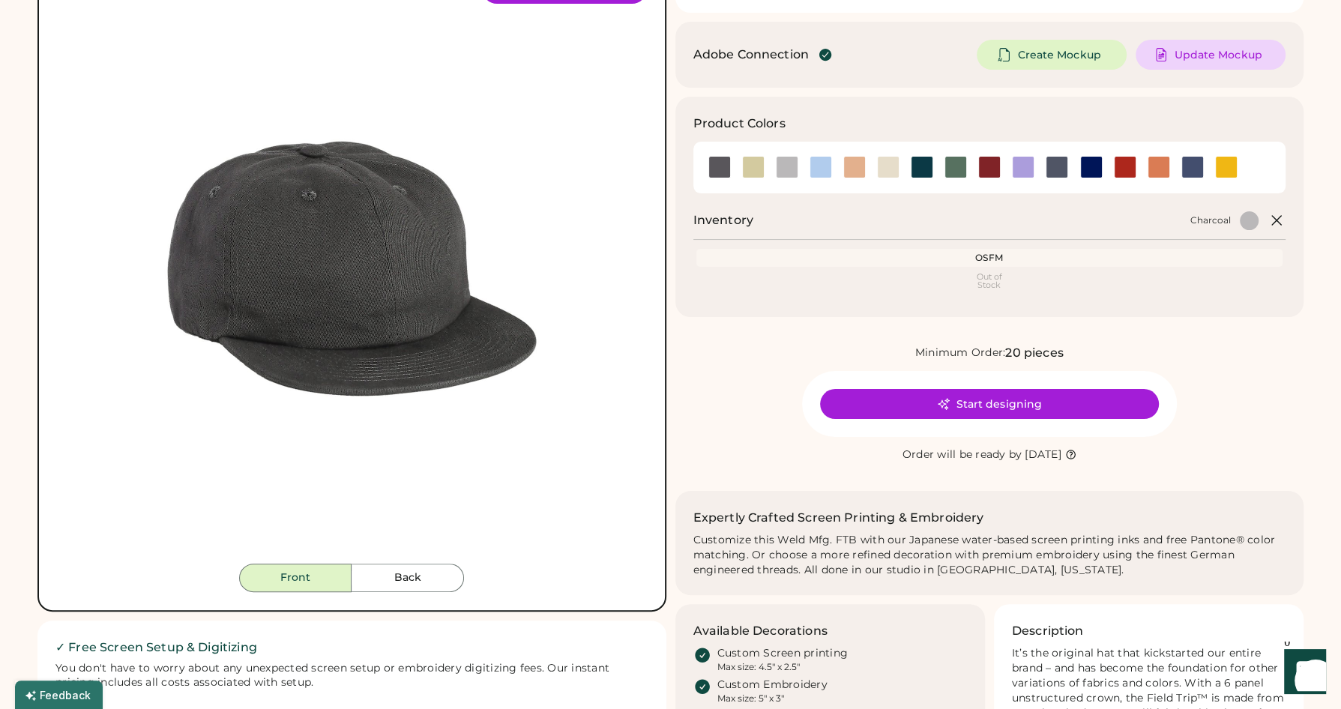
scroll to position [175, 0]
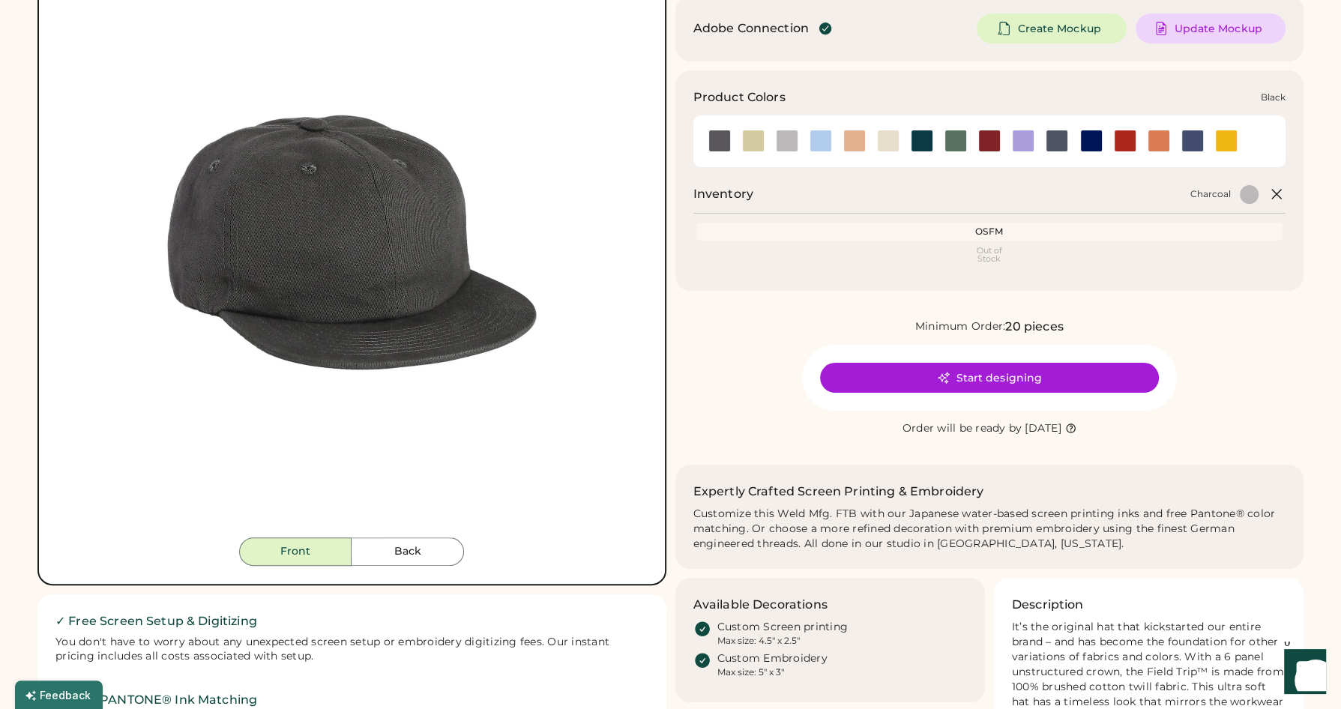
click at [719, 141] on div at bounding box center [720, 141] width 22 height 22
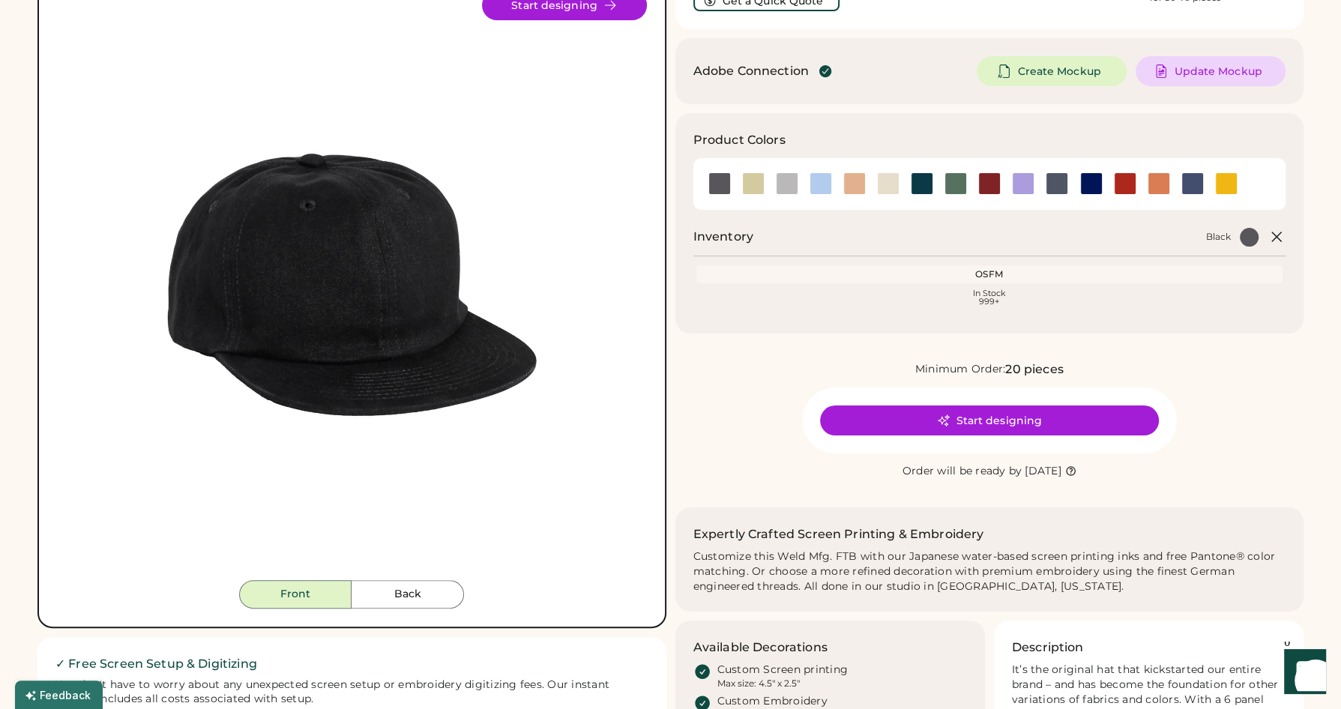
scroll to position [101, 0]
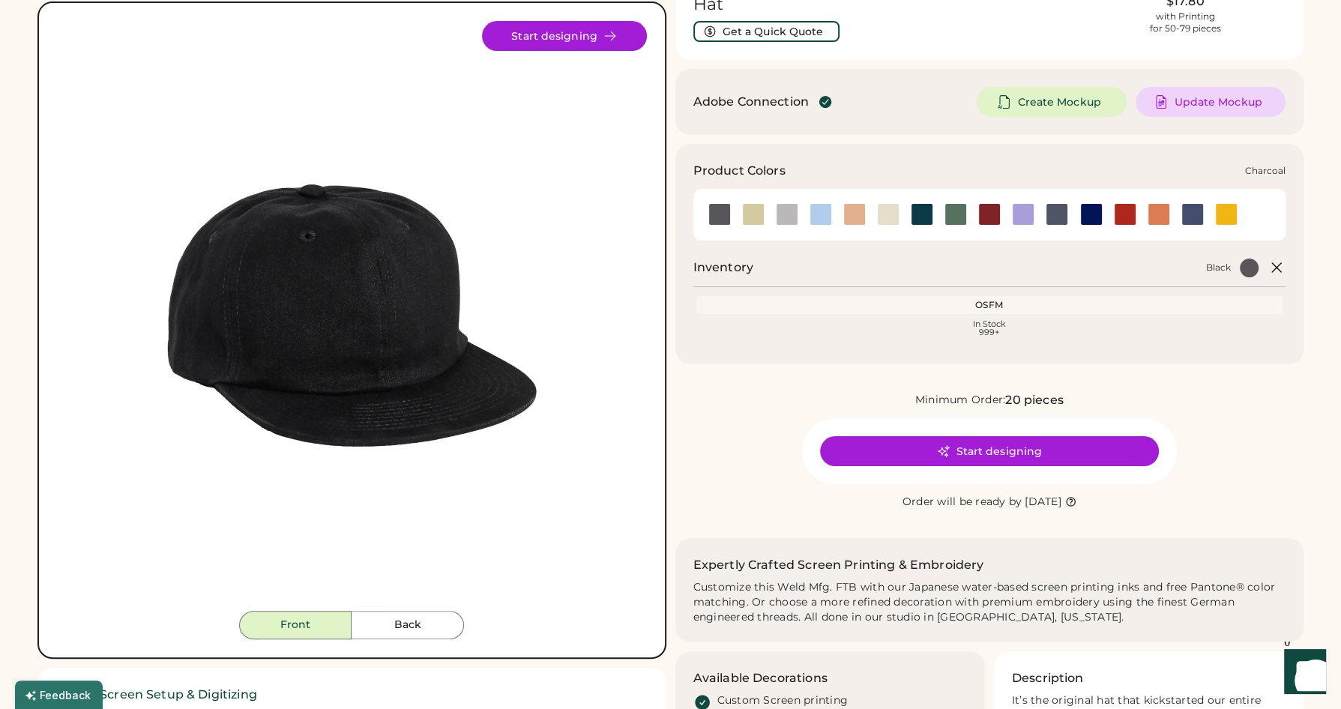
click at [791, 215] on div at bounding box center [787, 214] width 22 height 22
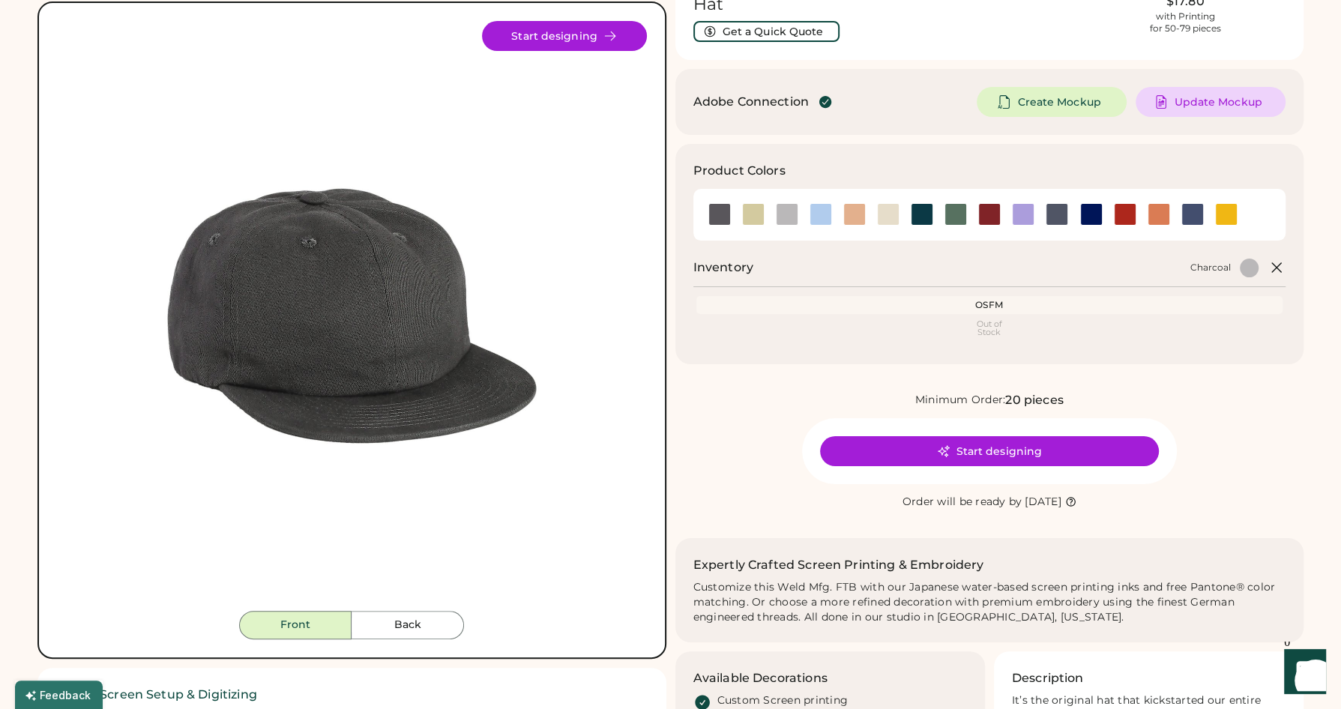
click at [736, 483] on div "Minimum Order: 20 pieces Start designing Order will be ready by Monday, Oct. 27" at bounding box center [990, 451] width 629 height 120
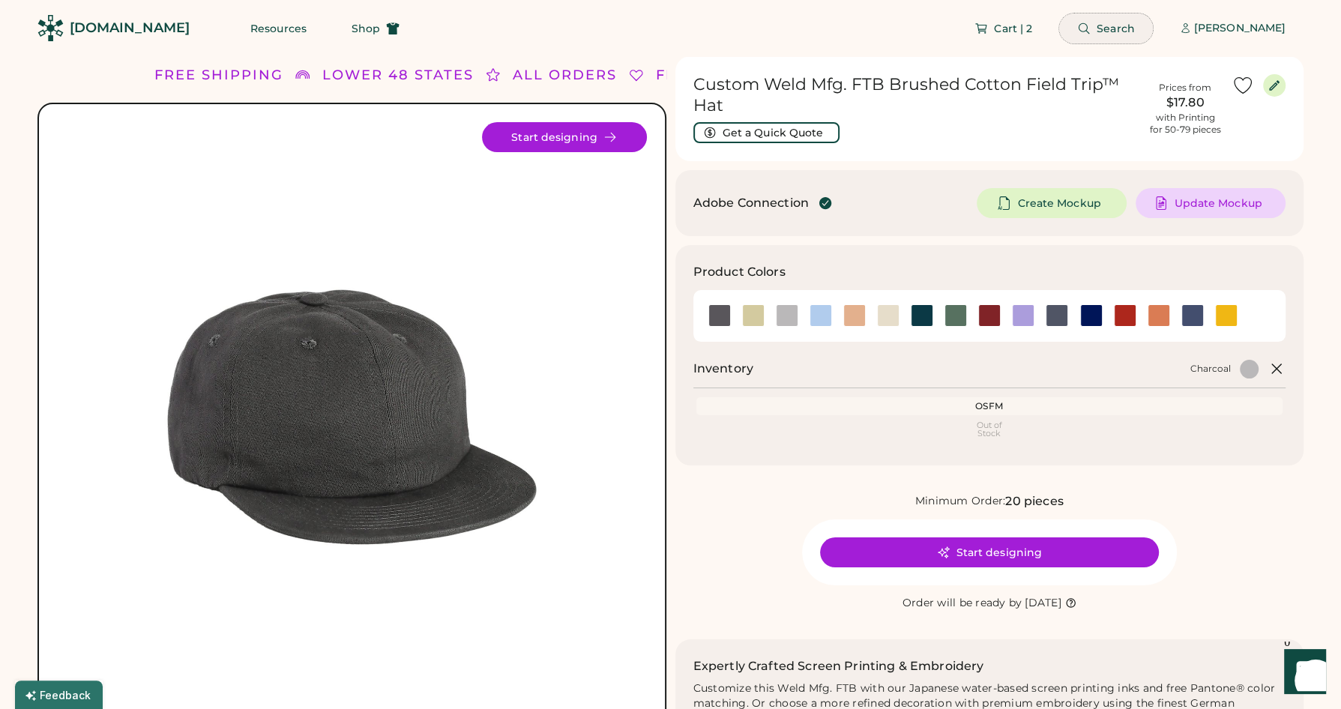
click at [1091, 28] on button "Search" at bounding box center [1106, 28] width 94 height 30
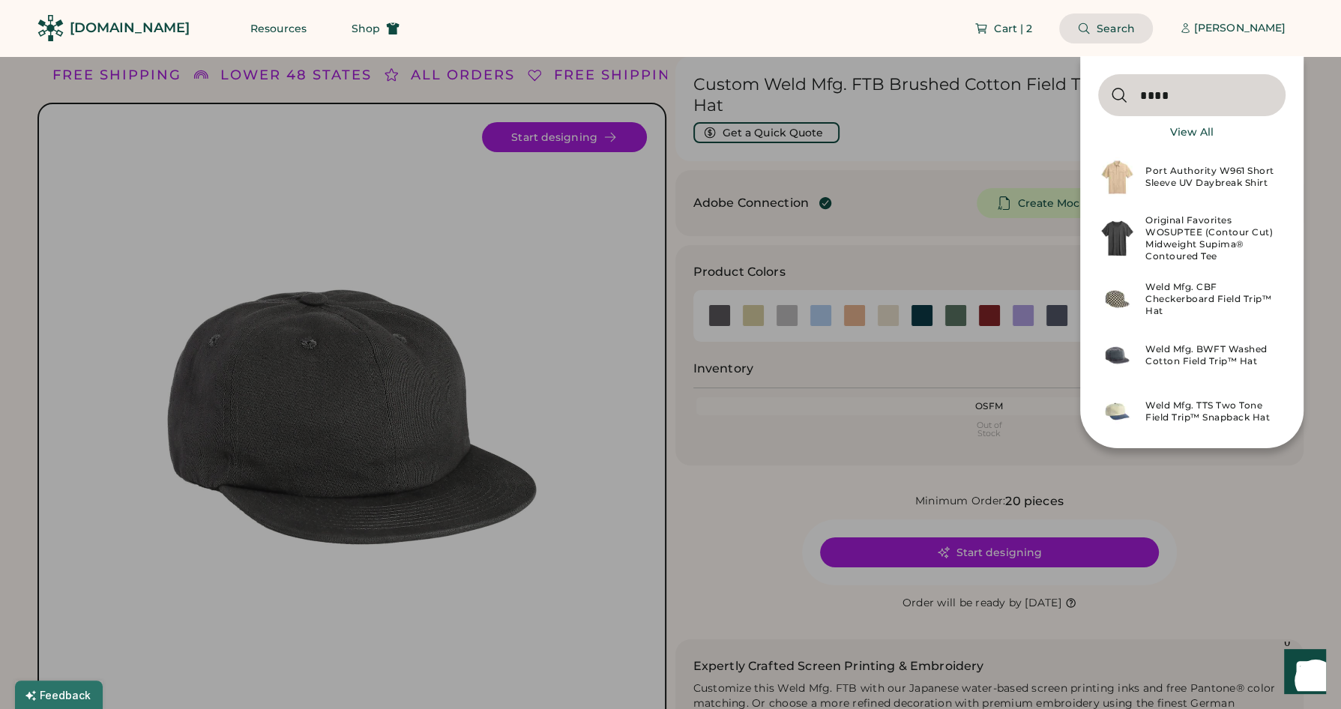
type input "****"
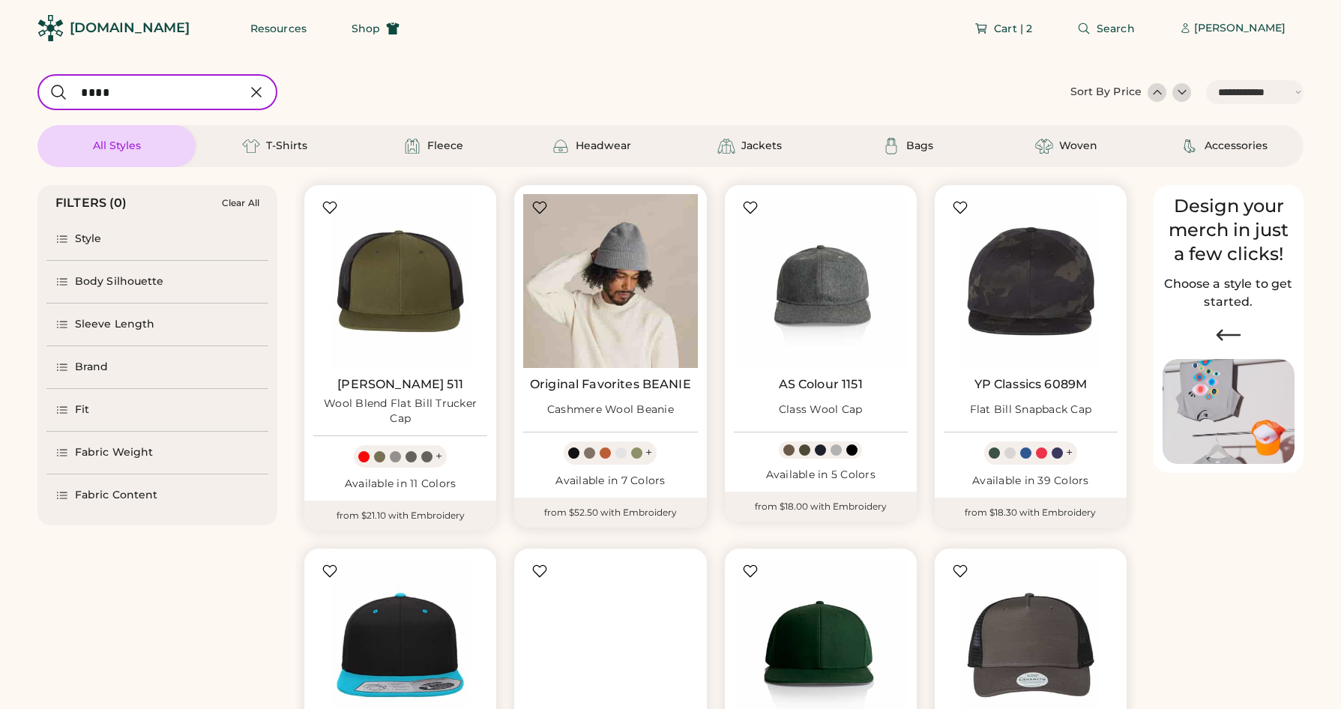
select select "*****"
select select "*"
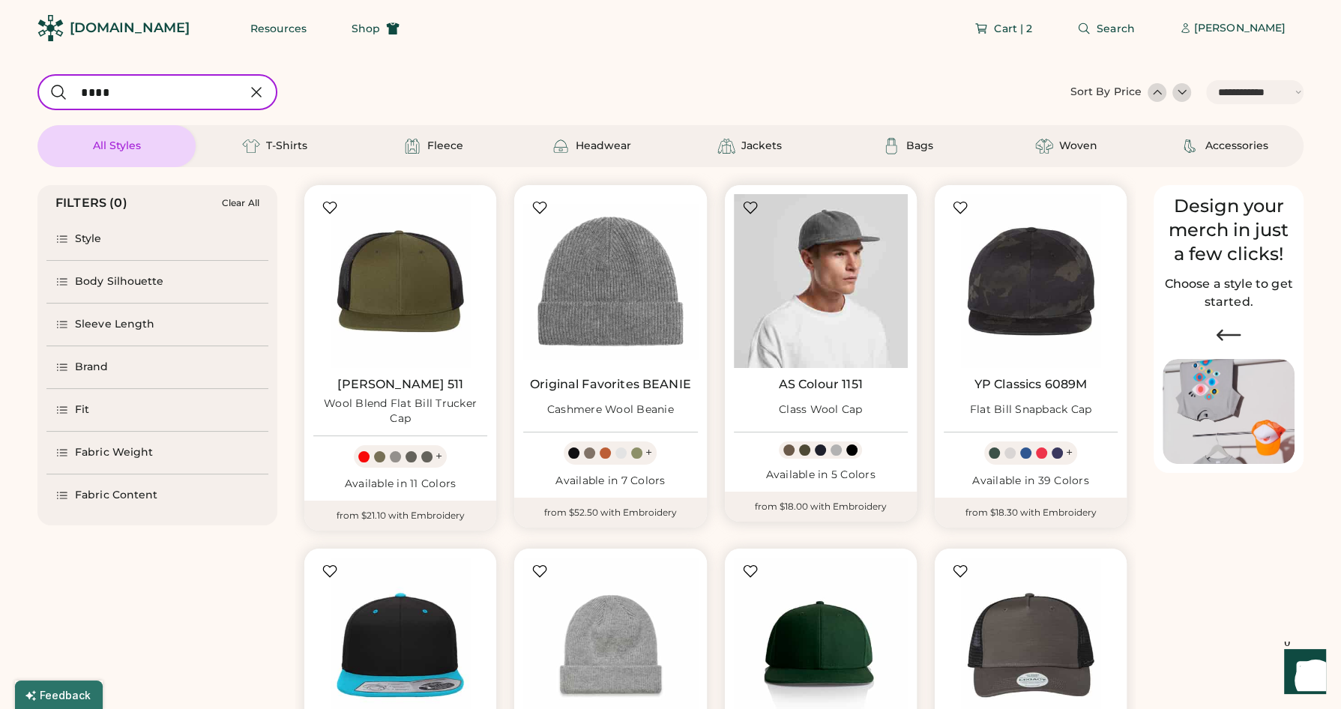
scroll to position [290, 0]
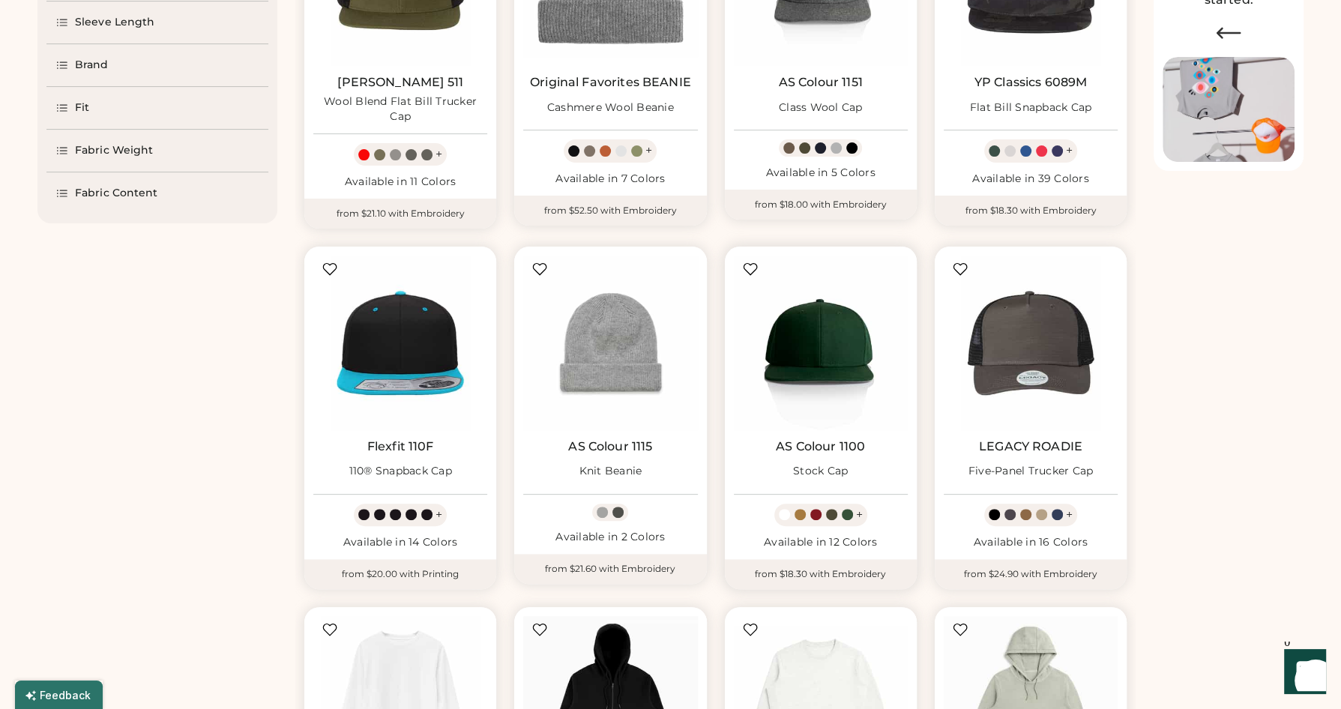
select select "*****"
select select "*"
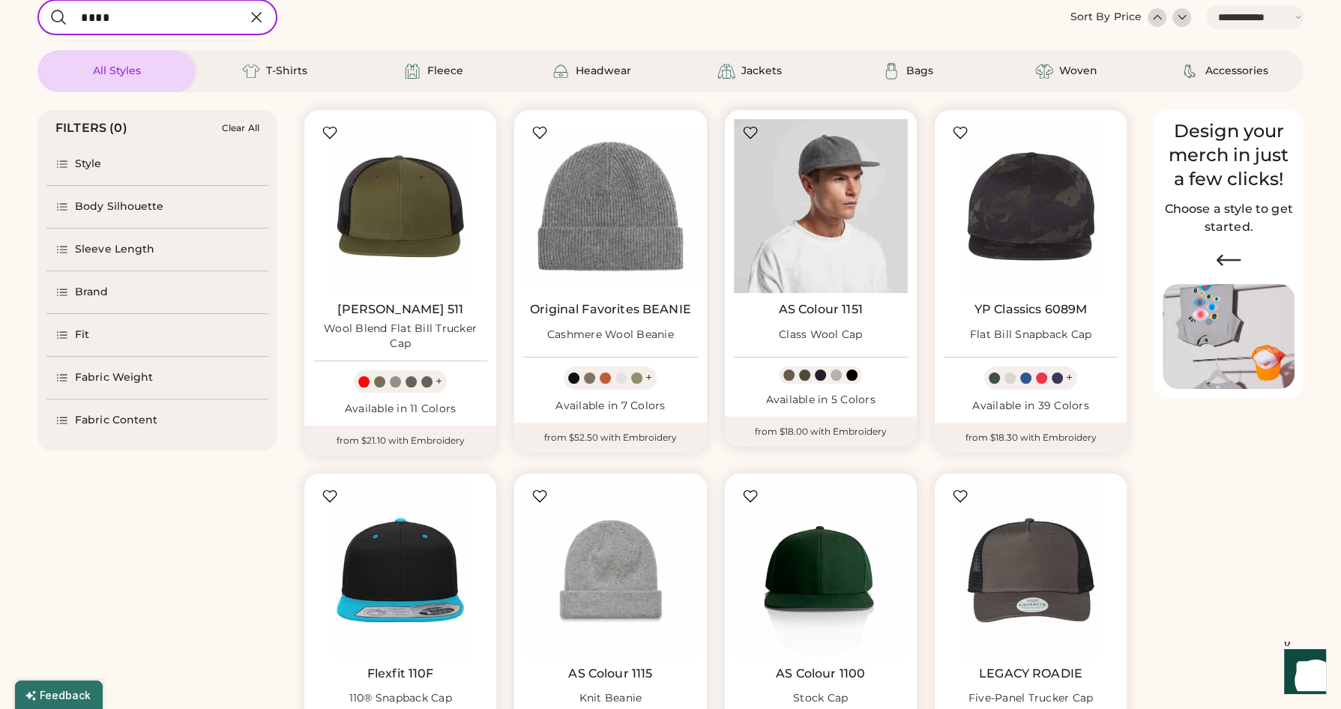
scroll to position [69, 0]
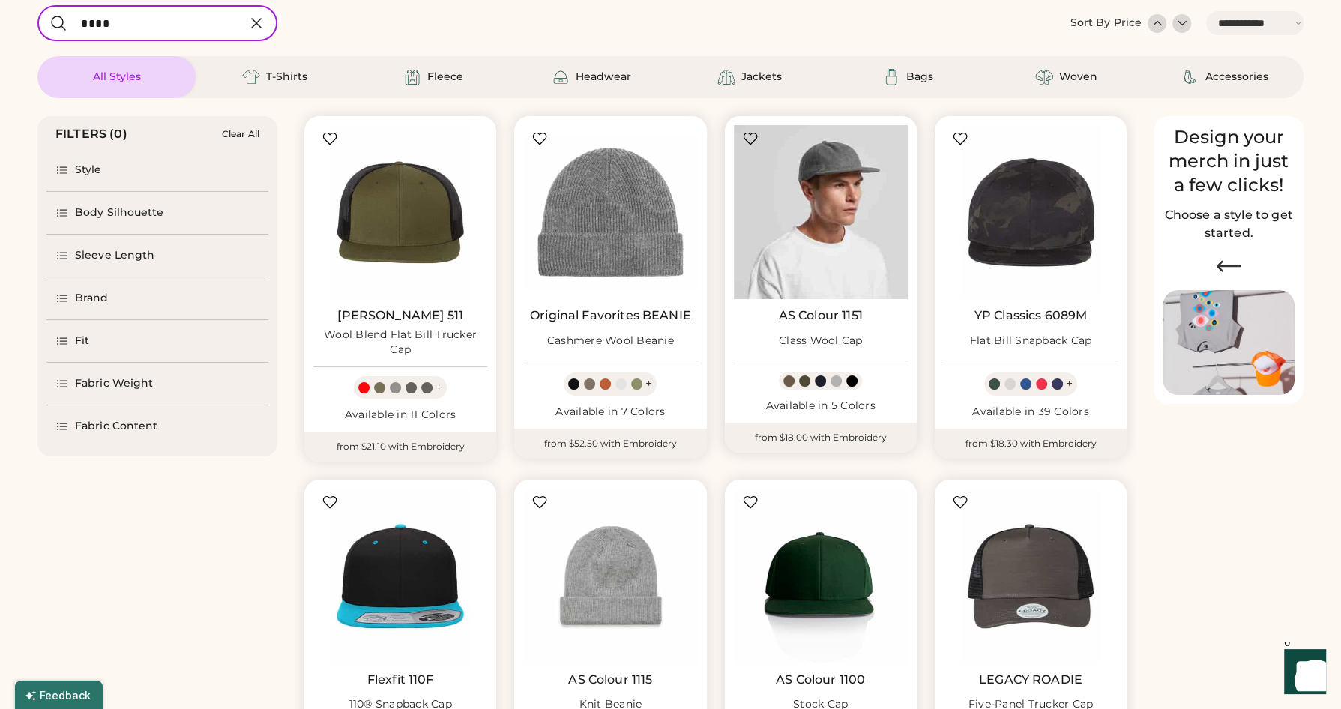
click at [848, 227] on img at bounding box center [821, 212] width 174 height 174
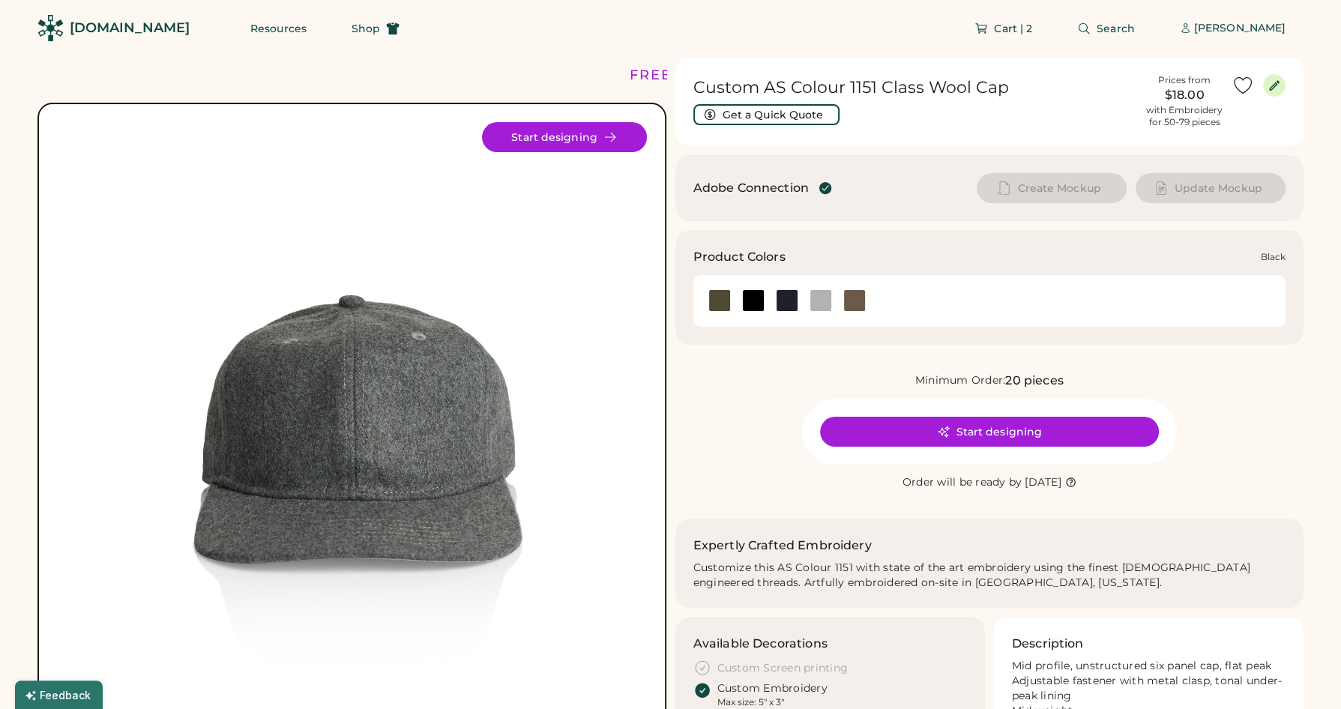
click at [750, 300] on div at bounding box center [753, 300] width 22 height 22
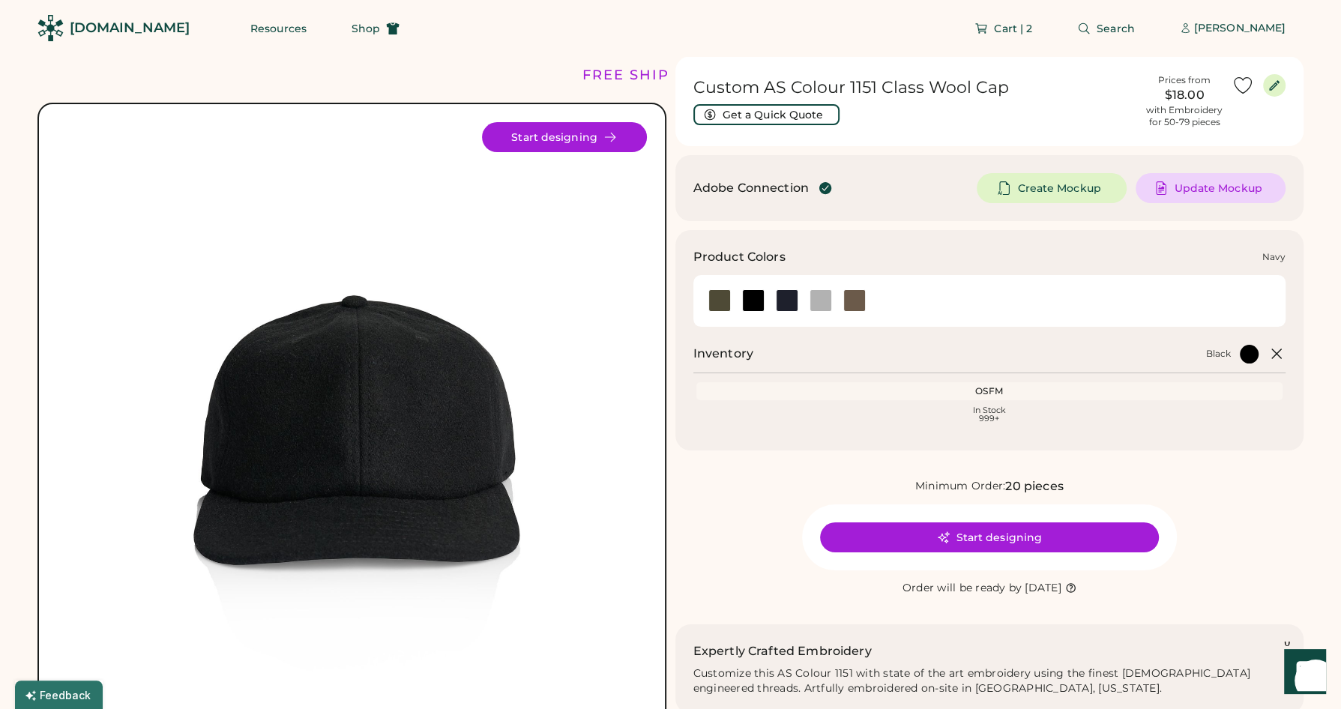
click at [790, 304] on div at bounding box center [787, 300] width 22 height 22
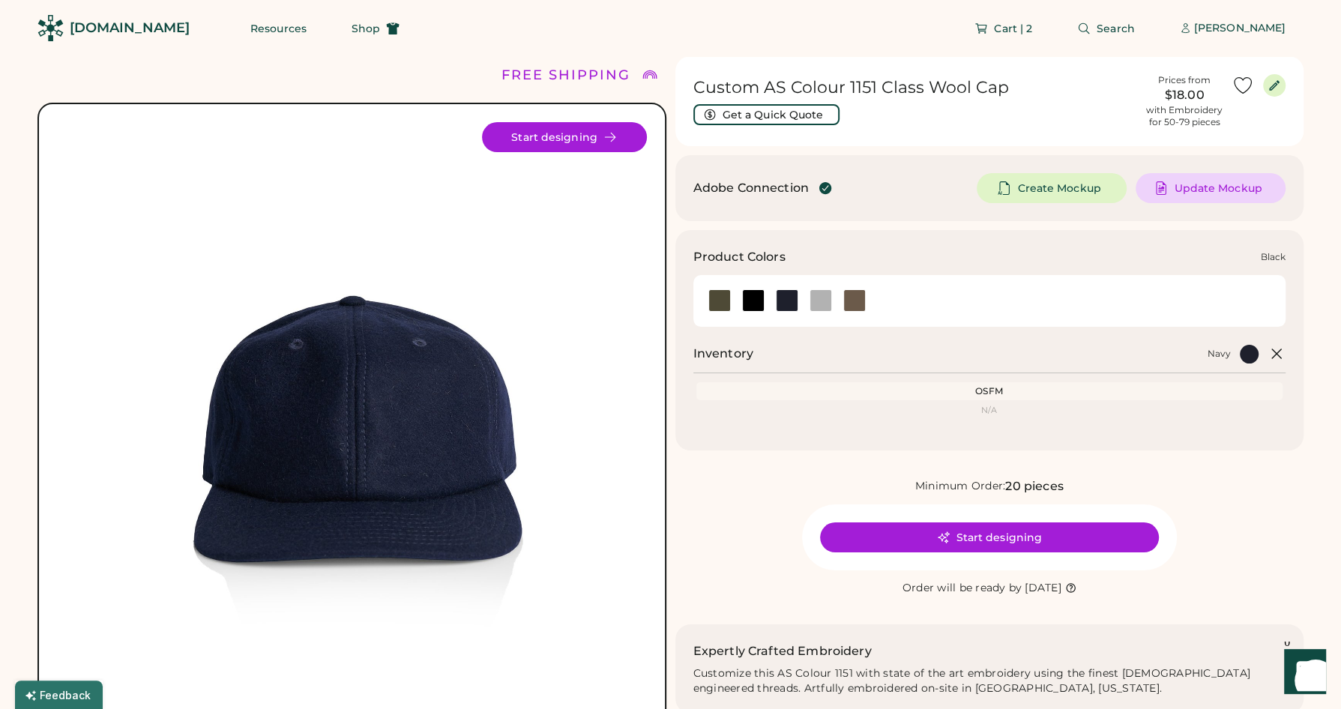
click at [753, 307] on div at bounding box center [753, 300] width 22 height 22
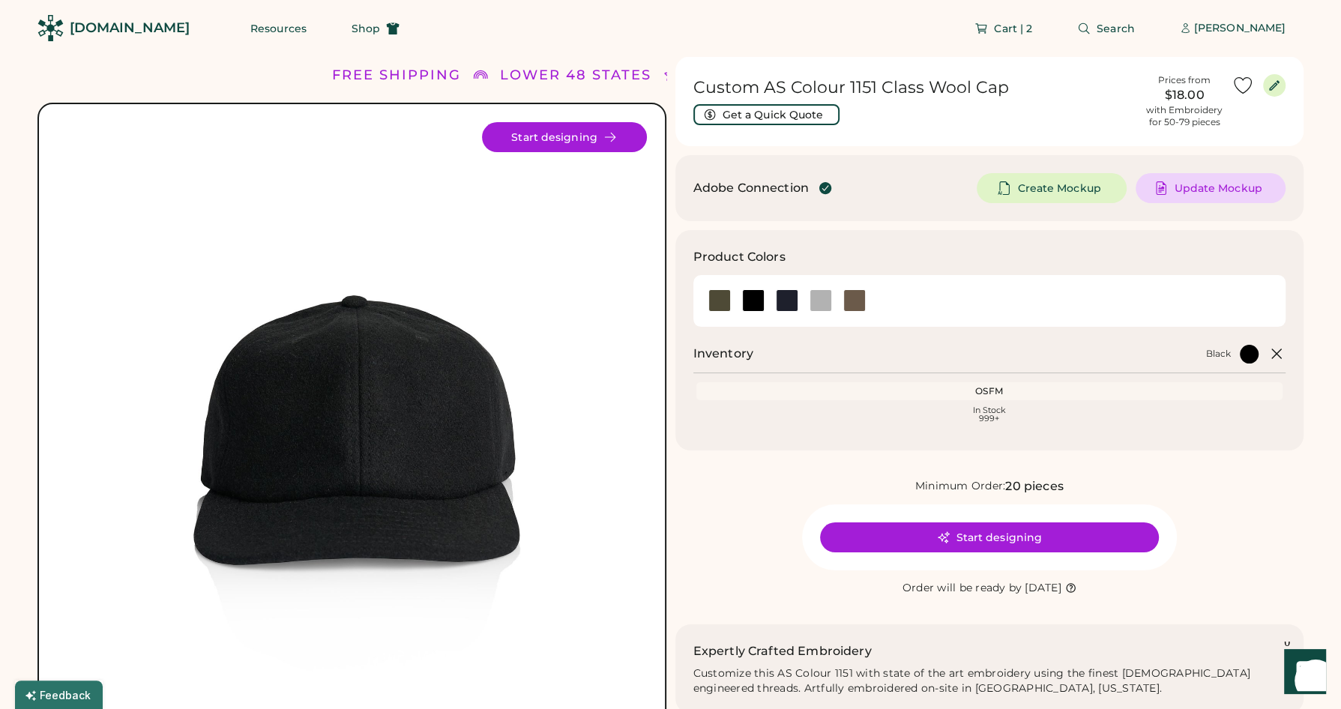
click at [935, 97] on h1 "Custom AS Colour 1151 Class Wool Cap" at bounding box center [916, 87] width 445 height 21
drag, startPoint x: 851, startPoint y: 94, endPoint x: 766, endPoint y: 85, distance: 85.3
click at [766, 85] on h1 "Custom AS Colour 1151 Class Wool Cap" at bounding box center [916, 87] width 445 height 21
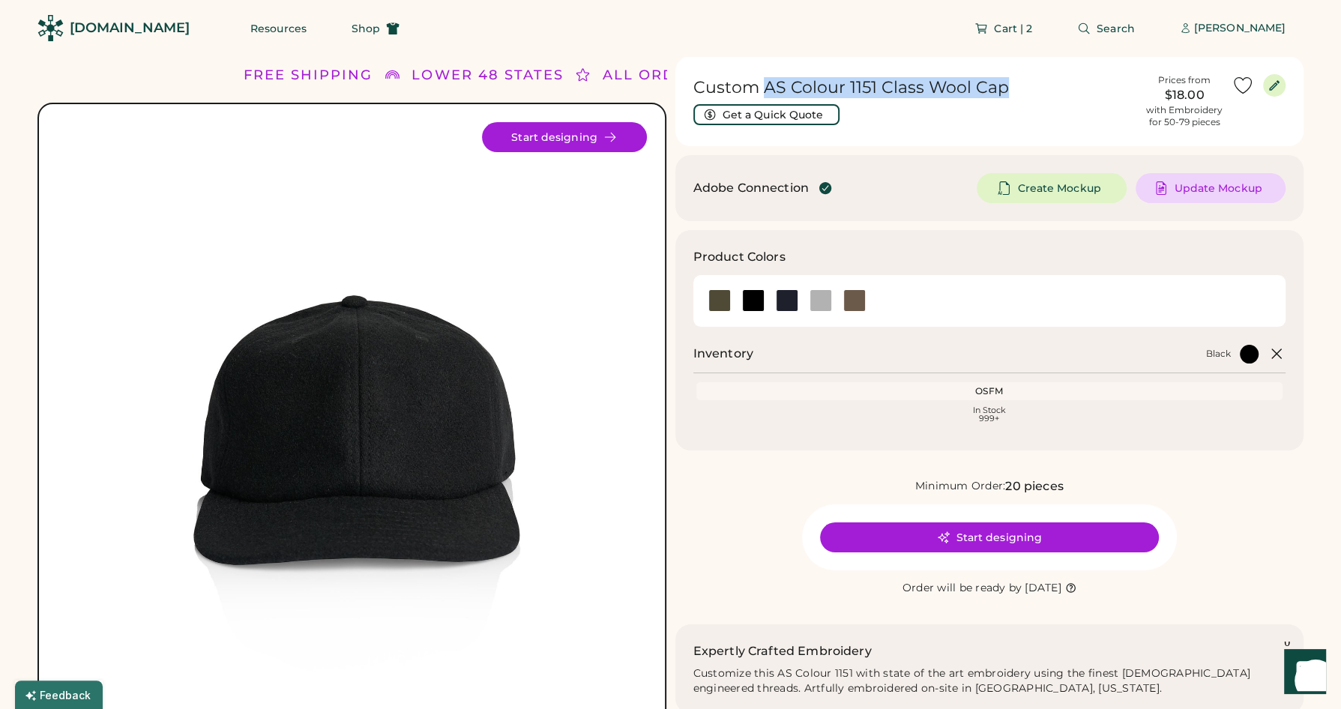
copy h1 "AS Colour 1151 Class Wool Cap"
click at [927, 112] on div "Custom AS Colour 1151 Class Wool Cap Get a Quick Quote" at bounding box center [916, 101] width 445 height 48
drag, startPoint x: 993, startPoint y: 89, endPoint x: 760, endPoint y: 94, distance: 233.2
click at [760, 94] on h1 "Custom AS Colour 1151 Class Wool Cap" at bounding box center [916, 87] width 445 height 21
copy h1 "AS Colour 1151 Class Wool Cap"
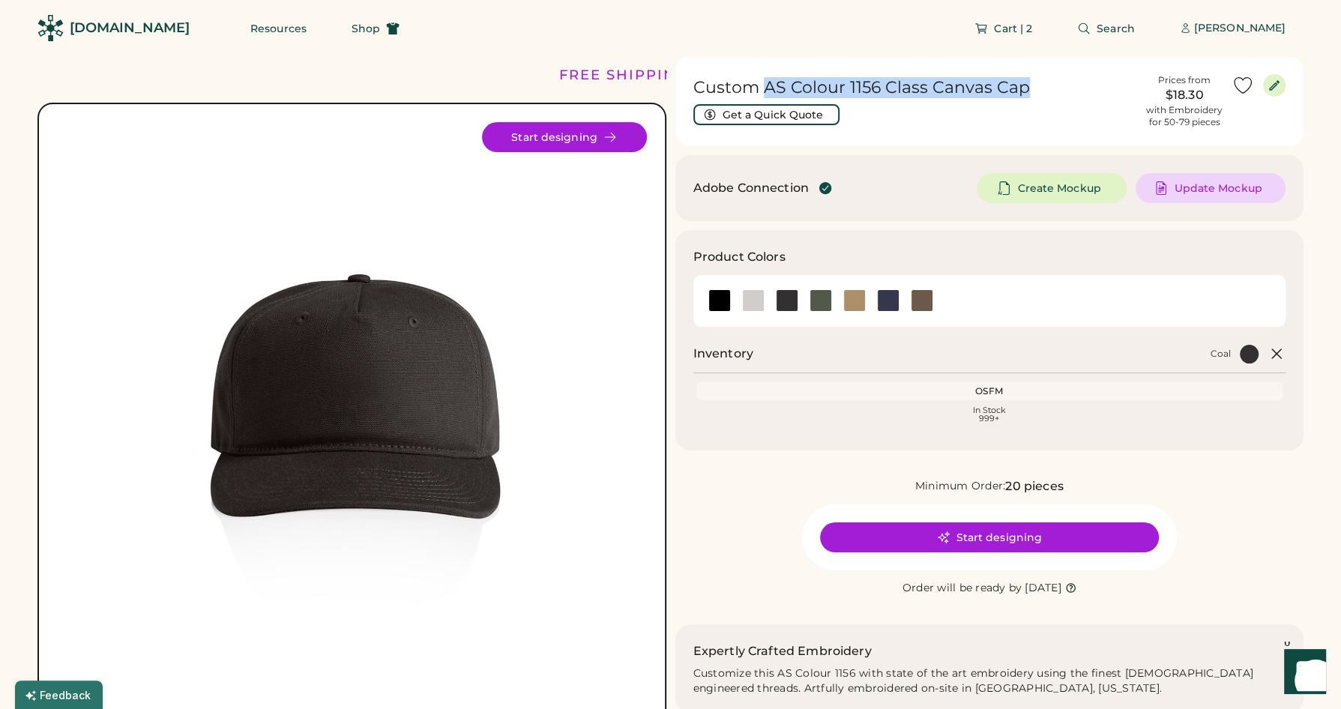
drag, startPoint x: 1025, startPoint y: 88, endPoint x: 764, endPoint y: 94, distance: 261.0
click at [764, 94] on h1 "Custom AS Colour 1156 Class Canvas Cap" at bounding box center [916, 87] width 445 height 21
copy h1 "AS Colour 1156 Class Canvas Cap"
drag, startPoint x: 825, startPoint y: 437, endPoint x: 827, endPoint y: 418, distance: 18.8
click at [825, 437] on div "Product Colors Inventory Coal OSFM Loading Inventory In Stock 999+" at bounding box center [990, 340] width 629 height 220
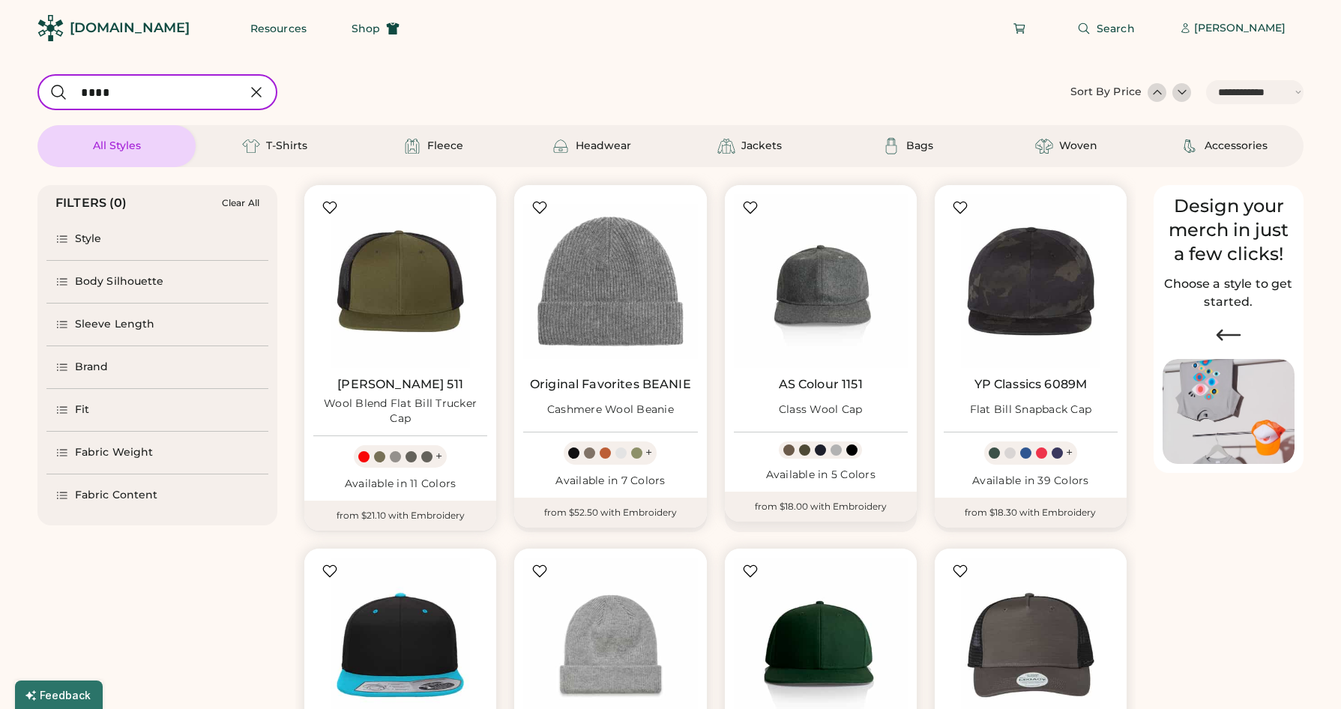
select select "*****"
select select "*"
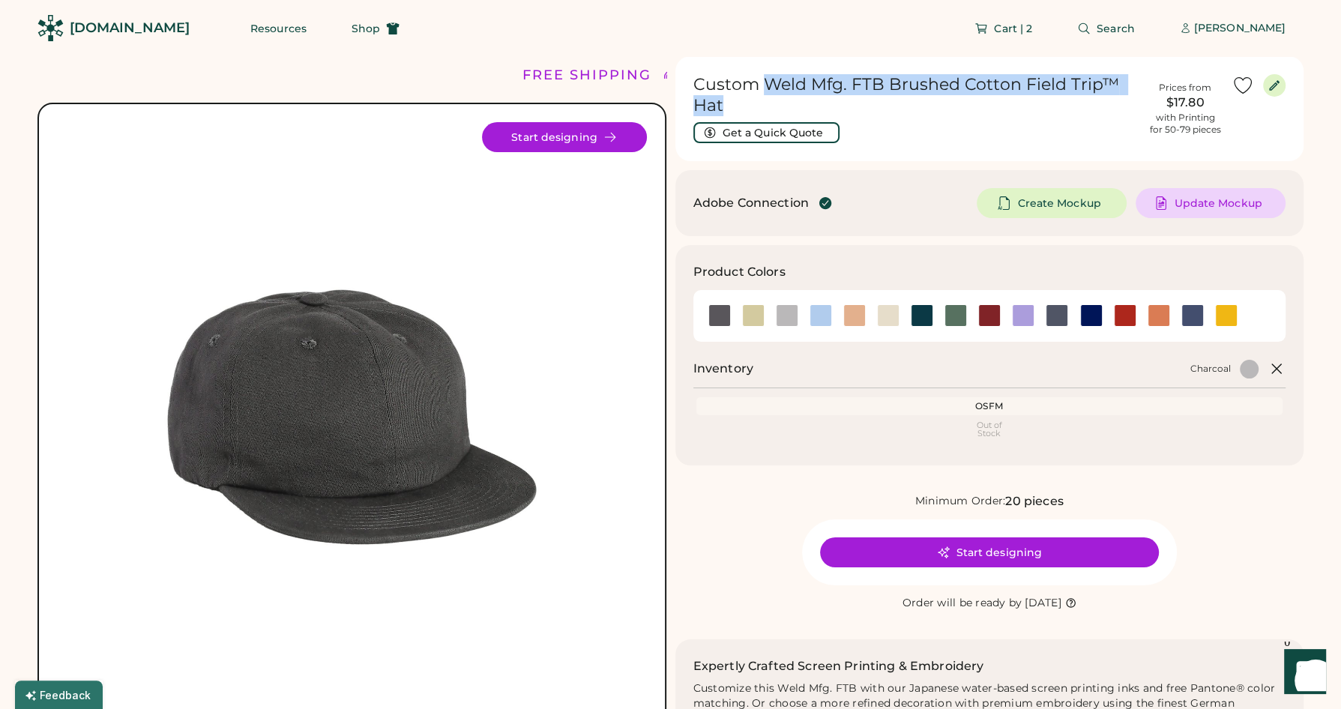
drag, startPoint x: 764, startPoint y: 84, endPoint x: 888, endPoint y: 103, distance: 125.2
click at [888, 103] on h1 "Custom Weld Mfg. FTB Brushed Cotton Field Trip™ Hat" at bounding box center [917, 95] width 446 height 42
copy h1 "Weld Mfg. FTB Brushed Cotton Field Trip™ Hat"
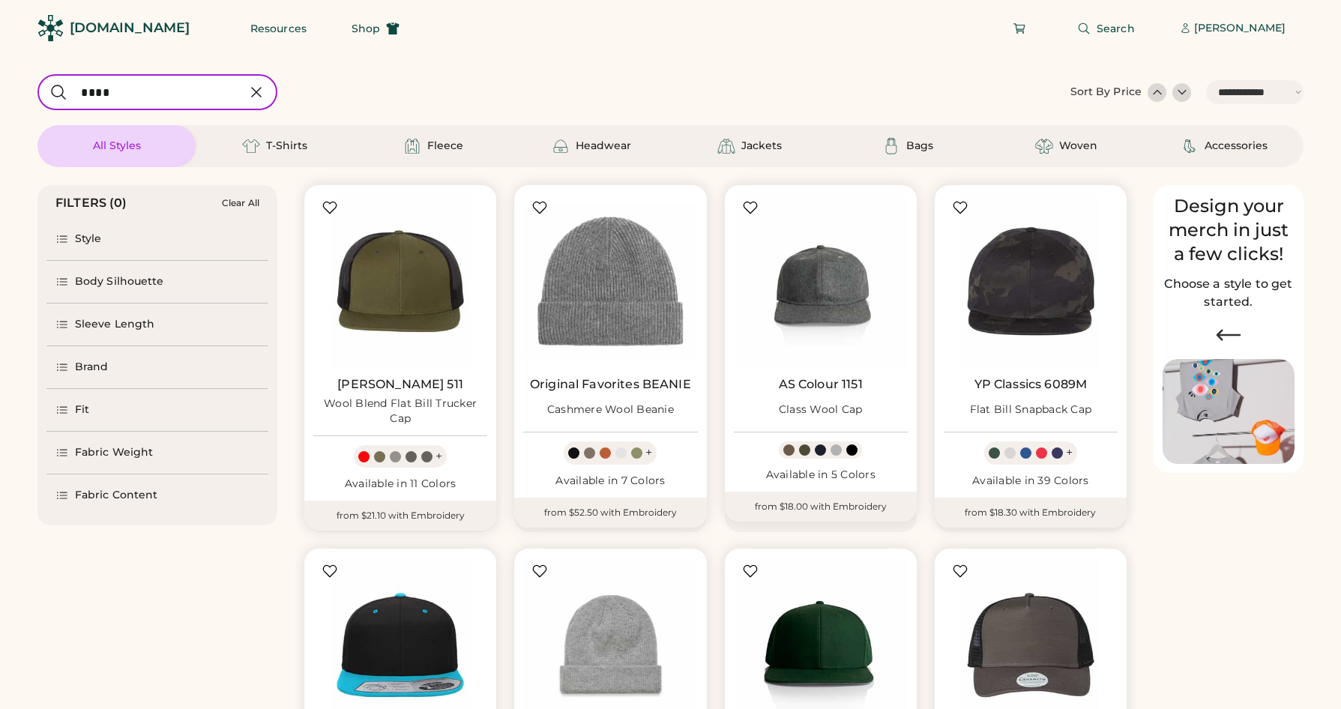
select select "*****"
select select "*"
drag, startPoint x: 254, startPoint y: 94, endPoint x: 226, endPoint y: 100, distance: 28.4
click at [251, 94] on icon at bounding box center [256, 92] width 18 height 18
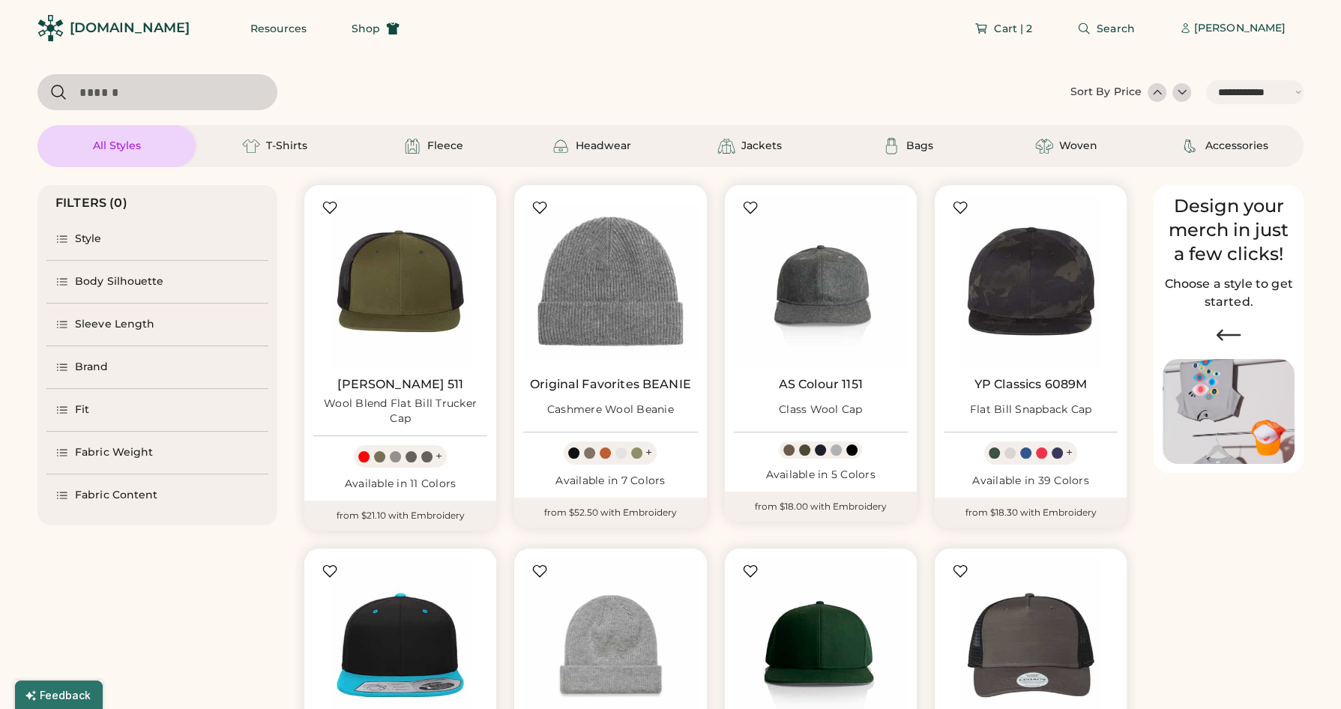
select select "*"
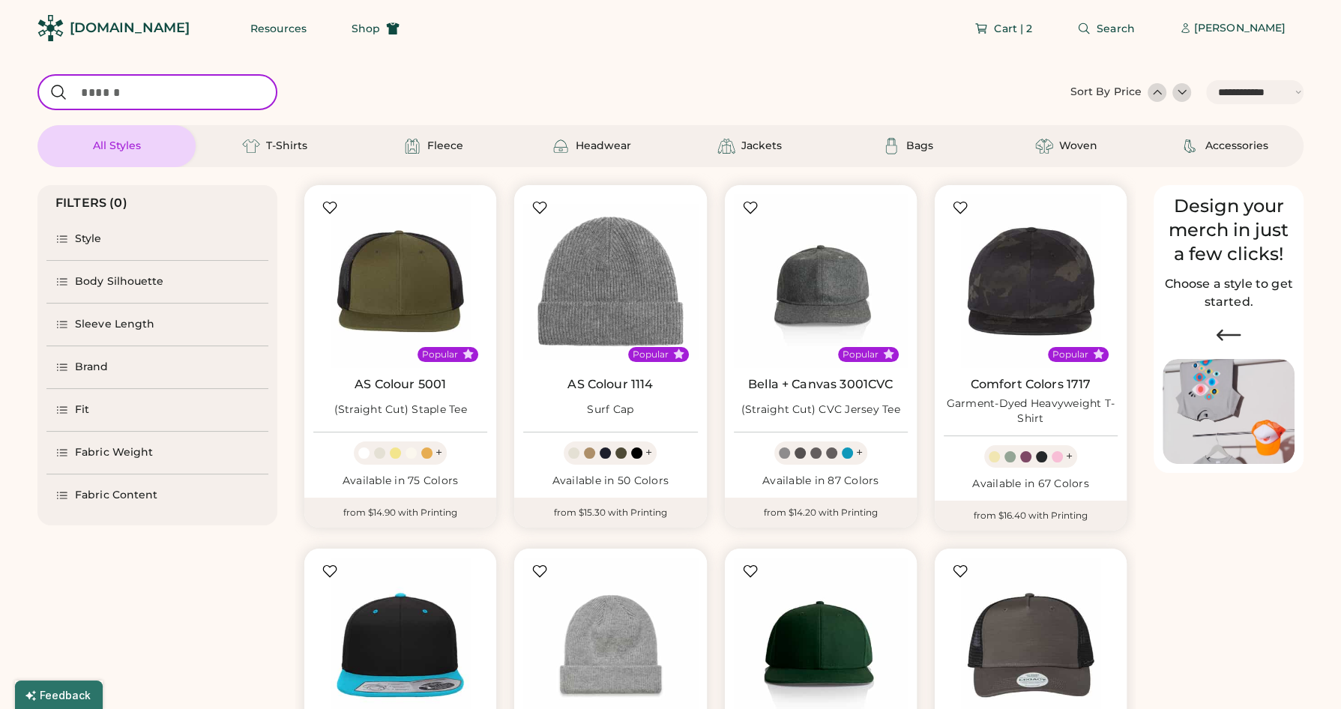
click at [199, 101] on input "input" at bounding box center [157, 92] width 240 height 36
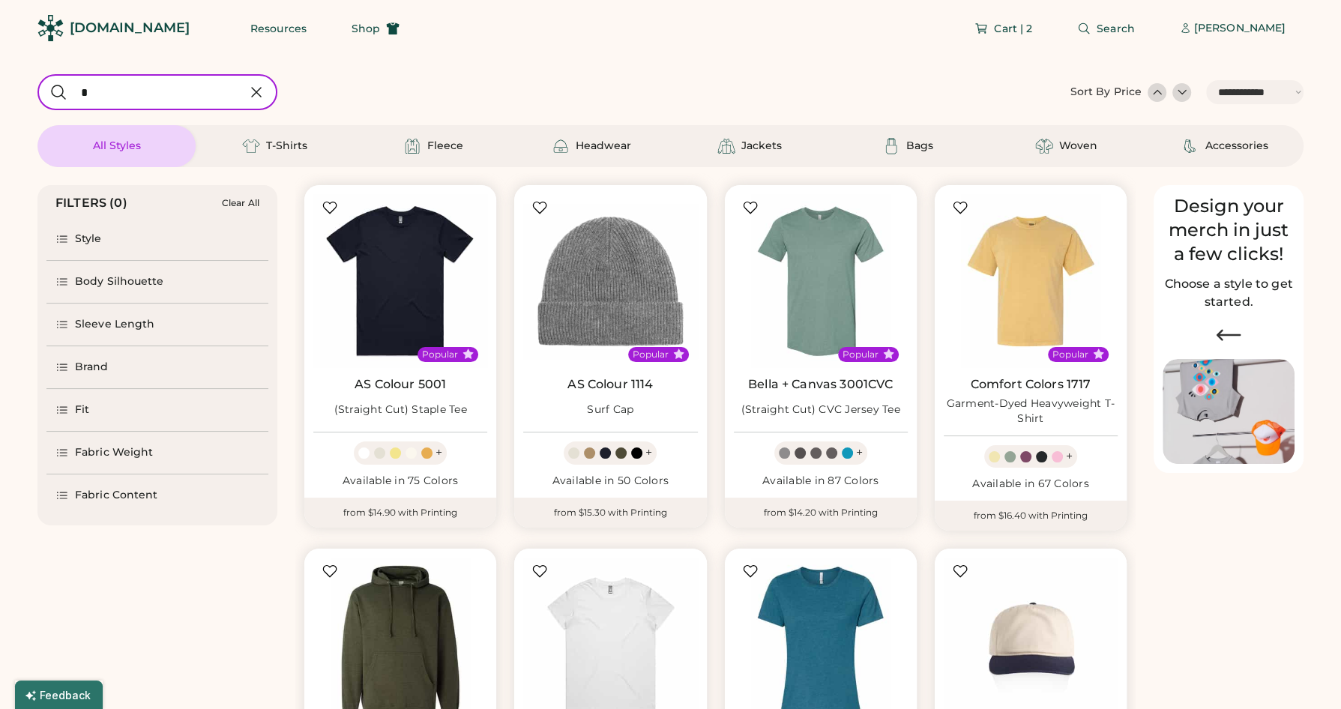
type input "**"
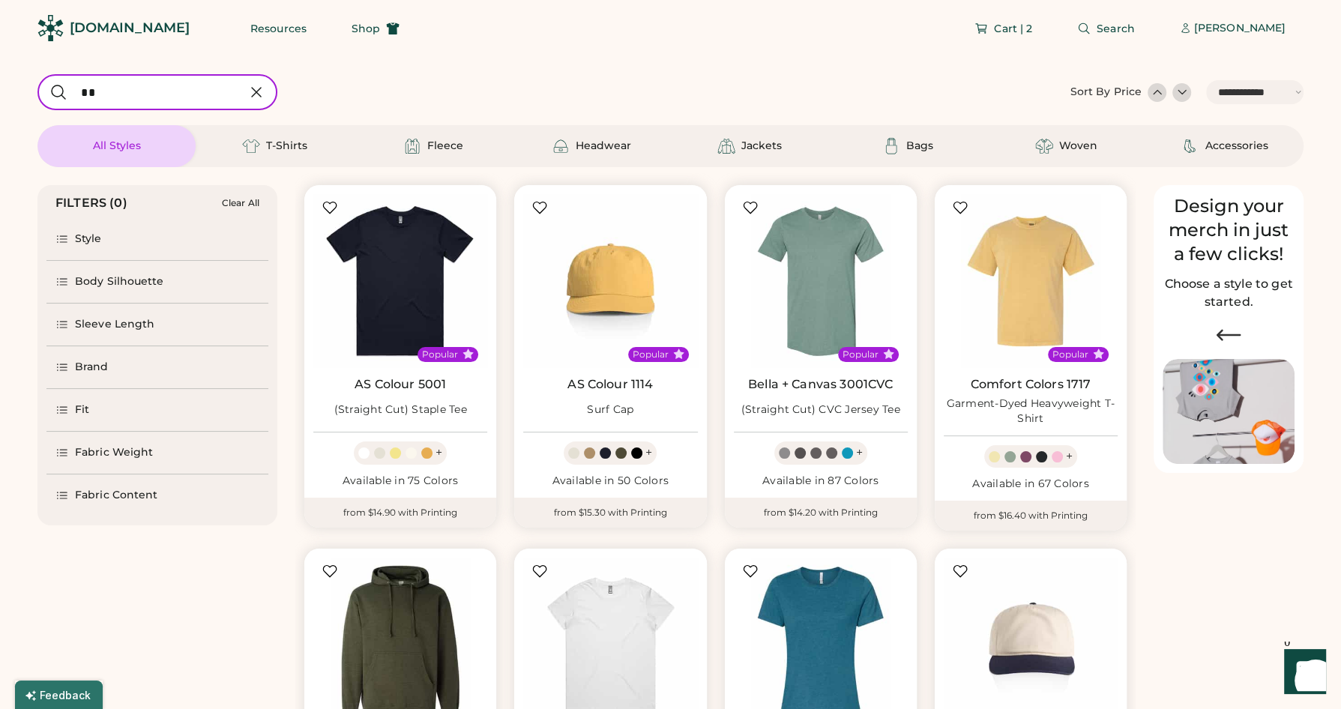
select select "*"
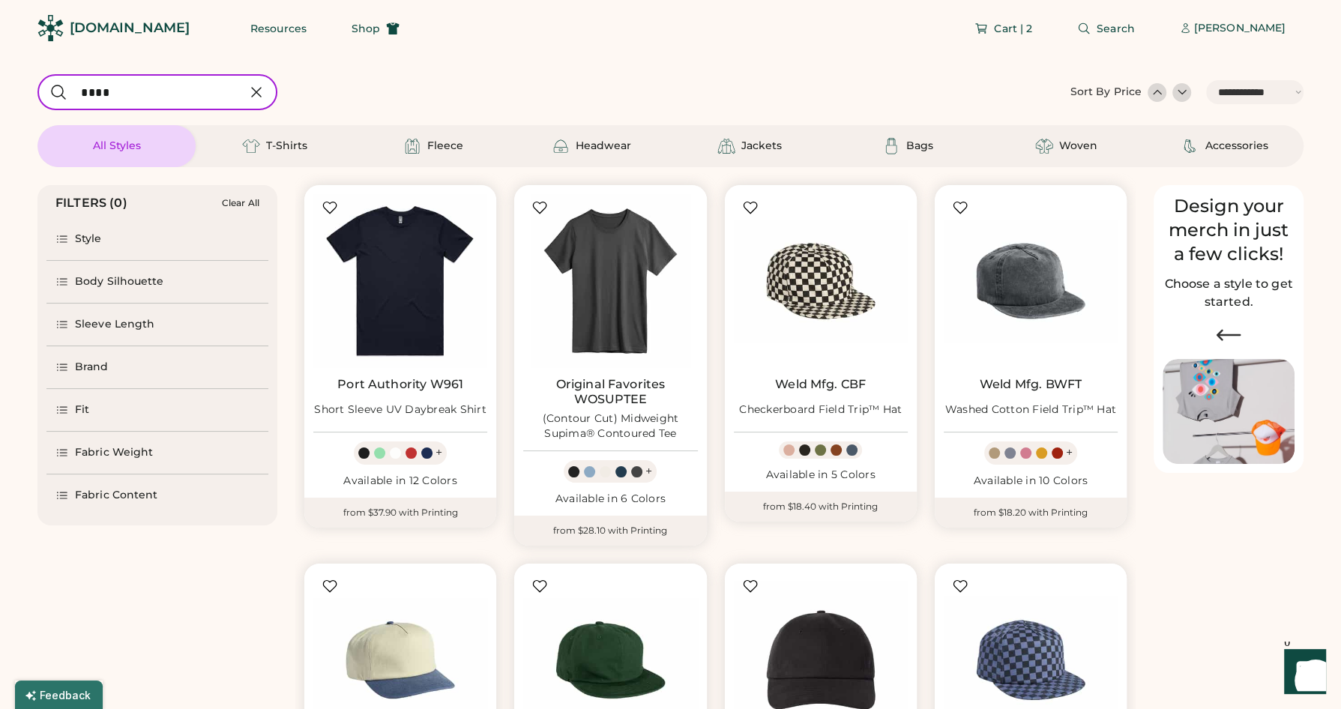
type input "****"
select select "*"
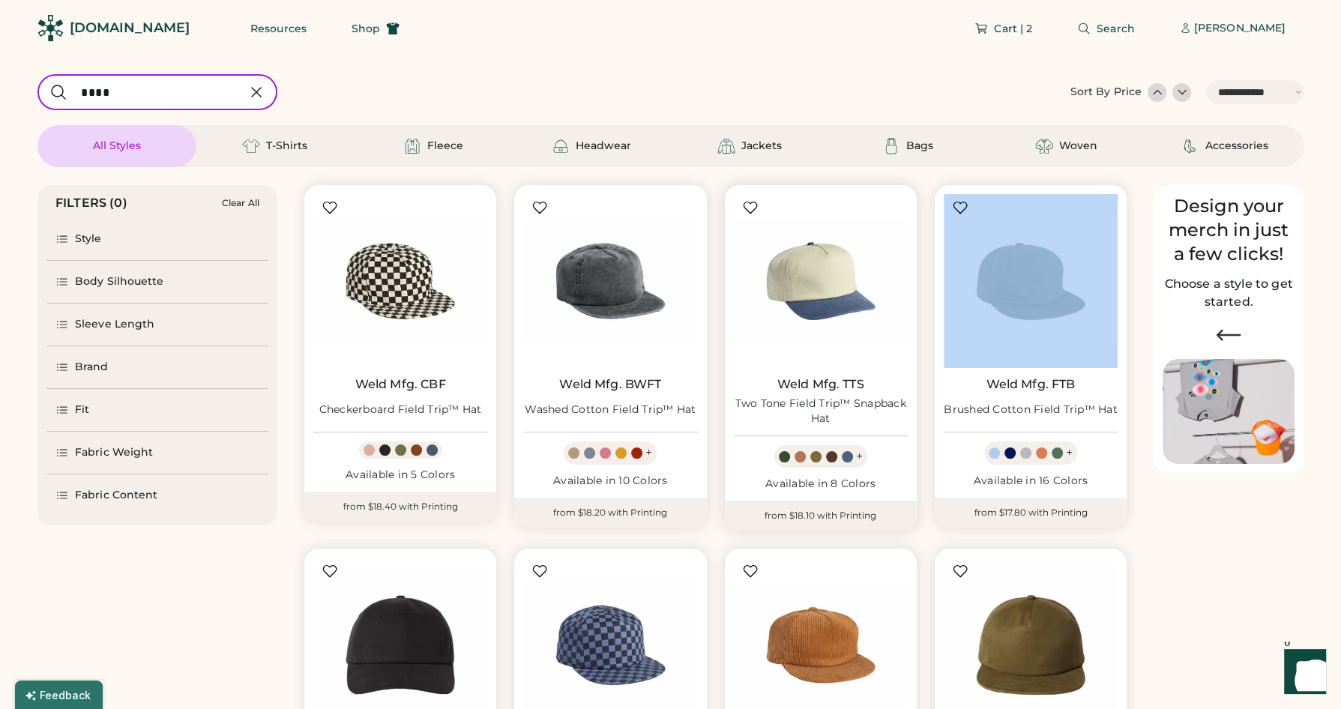
scroll to position [143, 0]
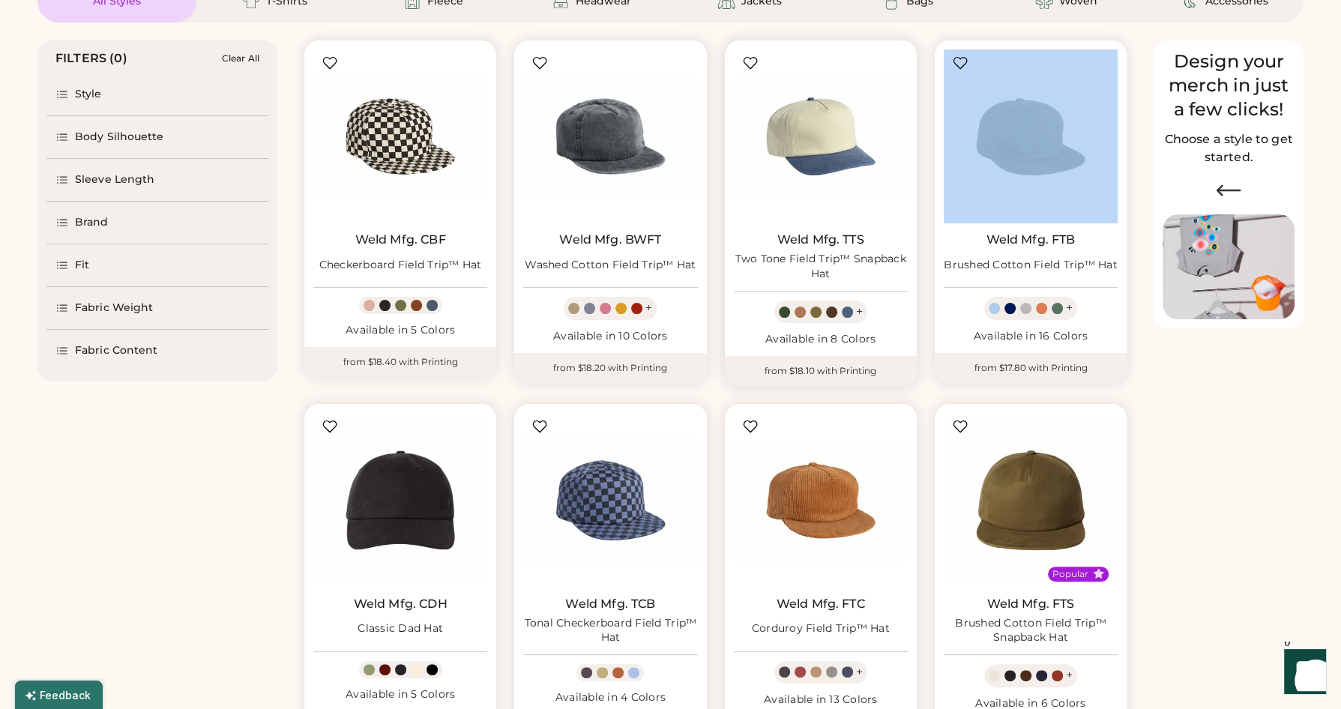
select select "*****"
select select "*"
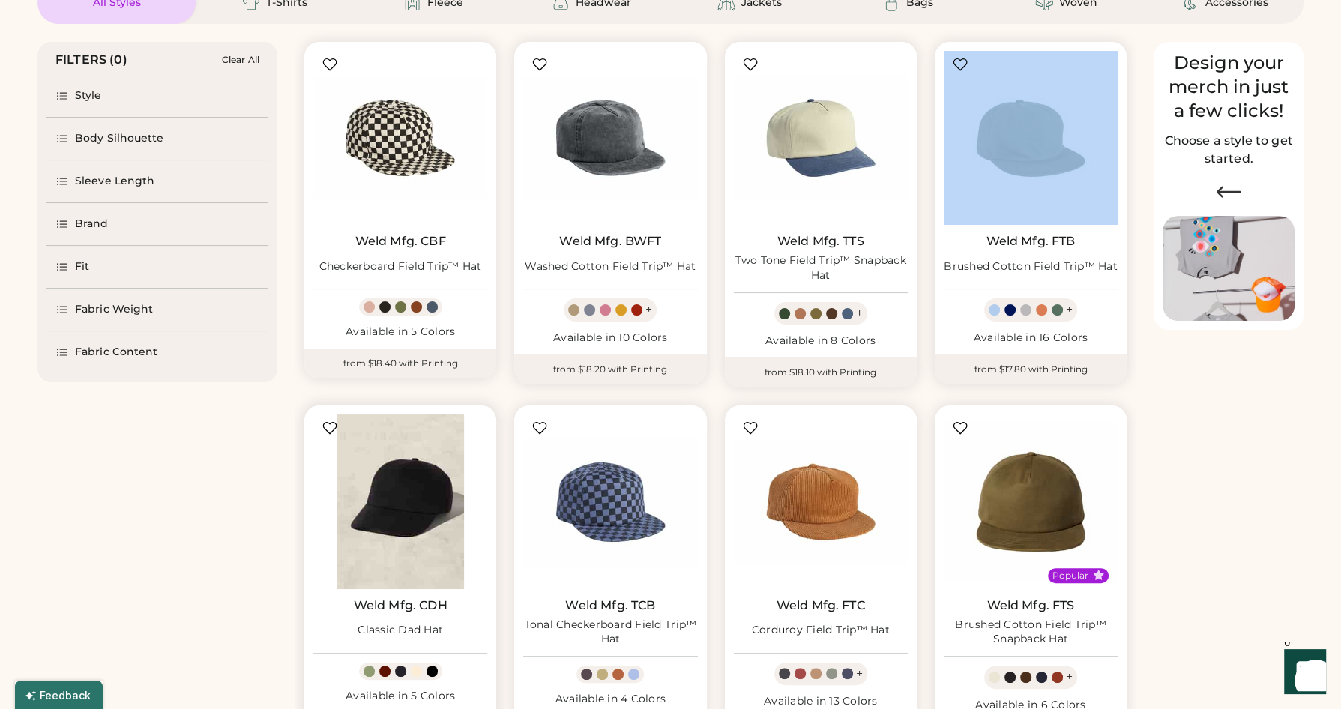
click at [410, 496] on img at bounding box center [400, 502] width 174 height 174
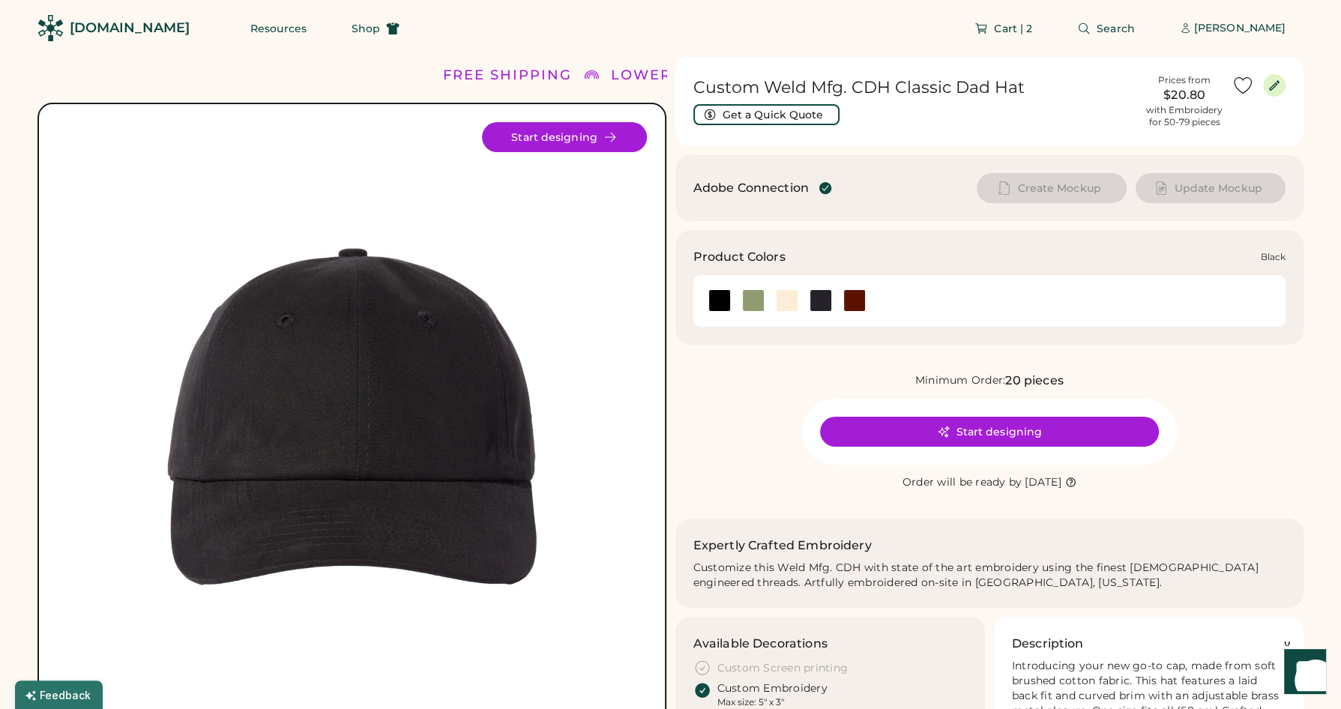
click at [724, 301] on div at bounding box center [720, 300] width 22 height 22
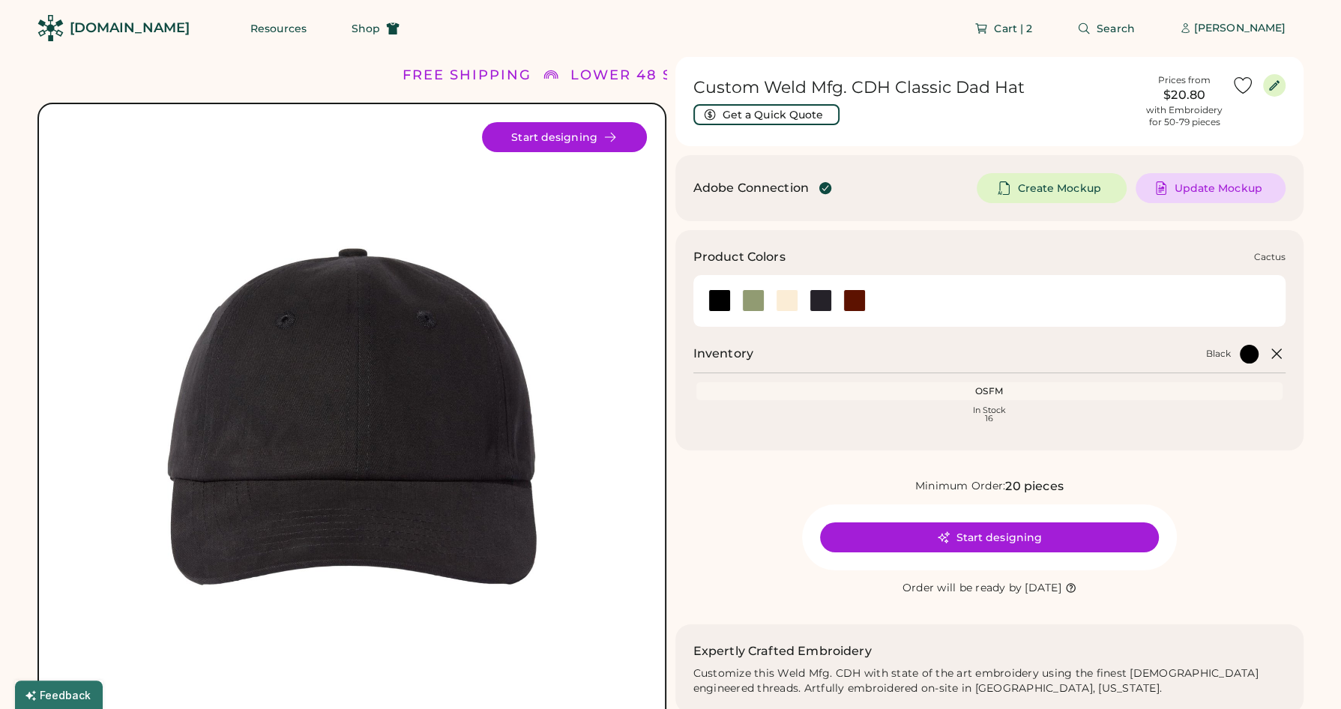
click at [750, 304] on div at bounding box center [753, 300] width 22 height 22
drag, startPoint x: 780, startPoint y: 302, endPoint x: 878, endPoint y: 302, distance: 98.2
click at [785, 301] on div at bounding box center [787, 300] width 22 height 22
click at [878, 302] on div at bounding box center [990, 301] width 575 height 34
click at [720, 307] on div at bounding box center [720, 300] width 22 height 22
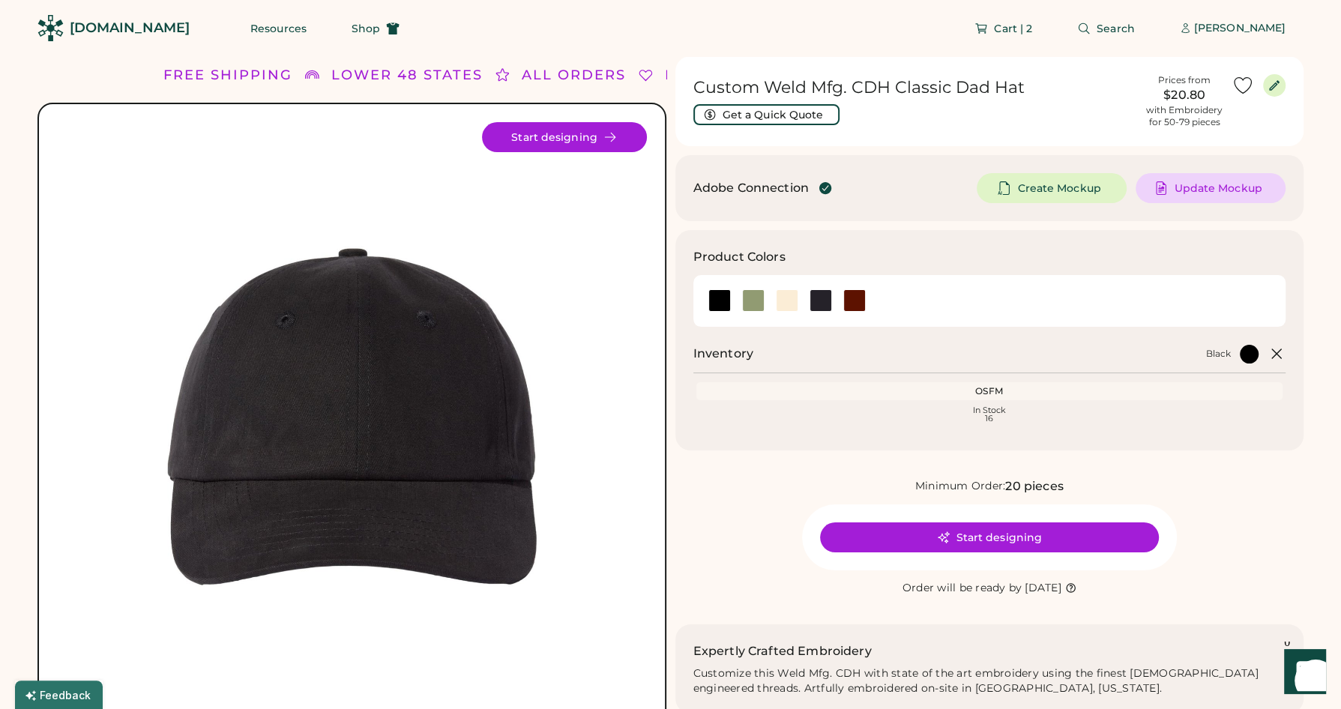
drag, startPoint x: 1020, startPoint y: 82, endPoint x: 1030, endPoint y: 88, distance: 11.4
click at [1022, 83] on h1 "Custom Weld Mfg. CDH Classic Dad Hat" at bounding box center [916, 87] width 445 height 21
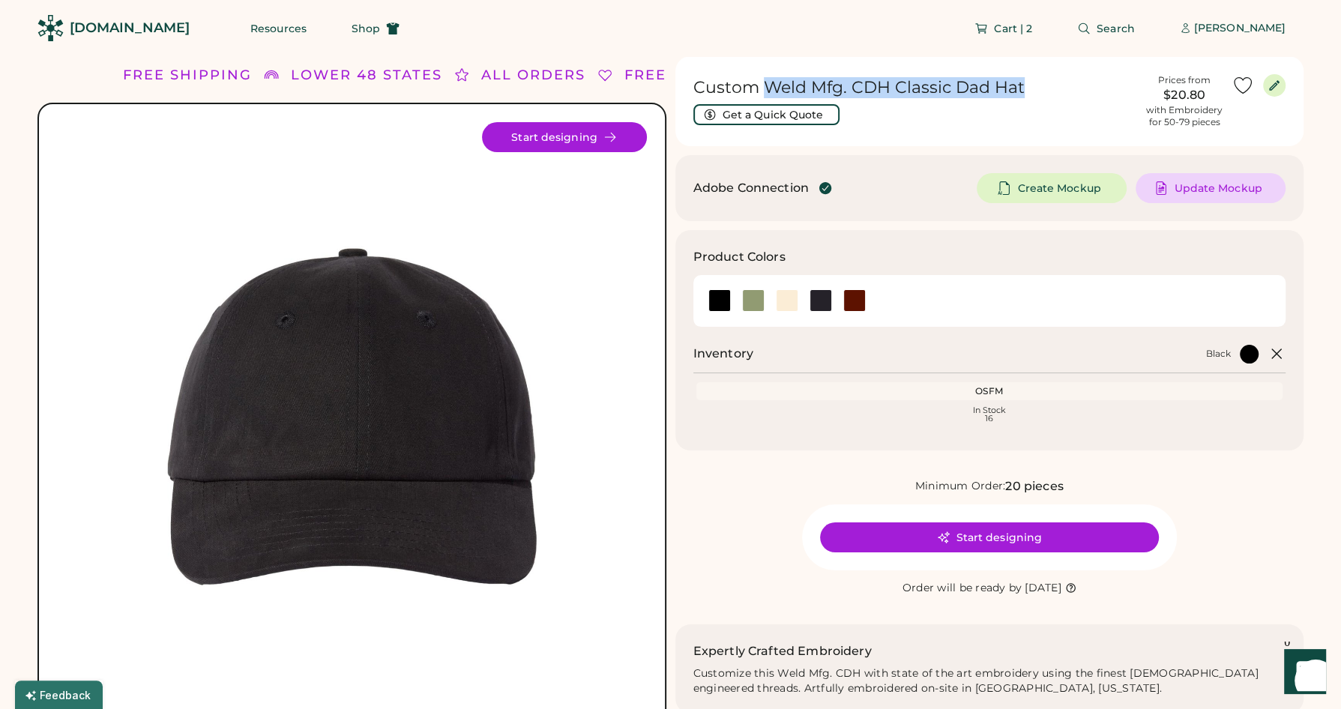
drag, startPoint x: 1032, startPoint y: 86, endPoint x: 769, endPoint y: 93, distance: 262.5
click at [770, 87] on h1 "Custom Weld Mfg. CDH Classic Dad Hat" at bounding box center [916, 87] width 445 height 21
copy h1 "Weld Mfg. CDH Classic Dad Hat"
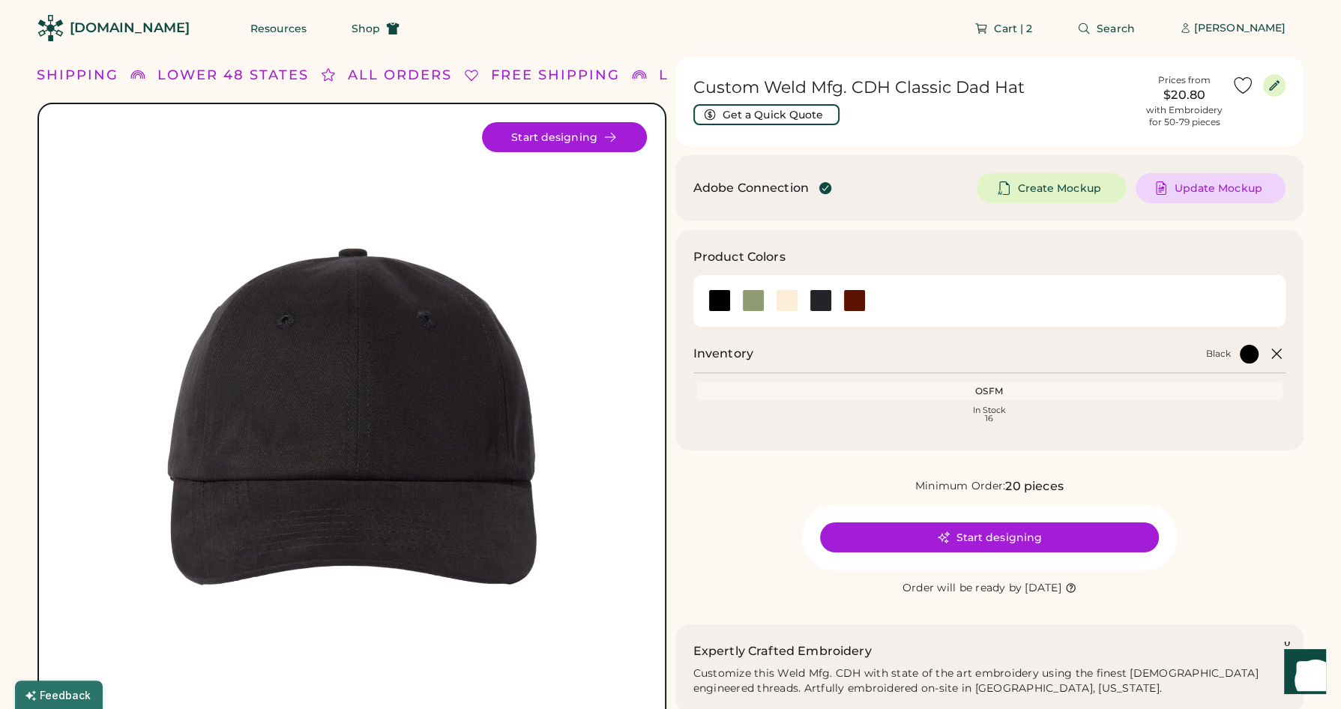
click at [888, 99] on div "Custom Weld Mfg. CDH Classic Dad Hat Get a Quick Quote" at bounding box center [916, 101] width 445 height 48
click at [1016, 89] on h1 "Custom Weld Mfg. CDH Classic Dad Hat" at bounding box center [916, 87] width 445 height 21
